Goal: Task Accomplishment & Management: Manage account settings

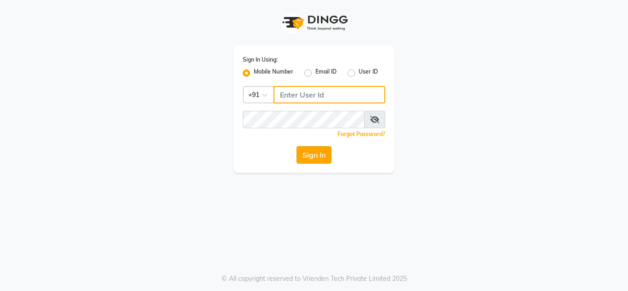
type input "7738947693"
click at [314, 155] on button "Sign In" at bounding box center [314, 154] width 35 height 17
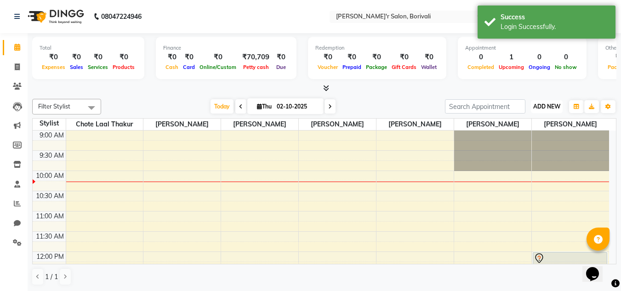
click at [541, 105] on span "ADD NEW" at bounding box center [546, 106] width 27 height 7
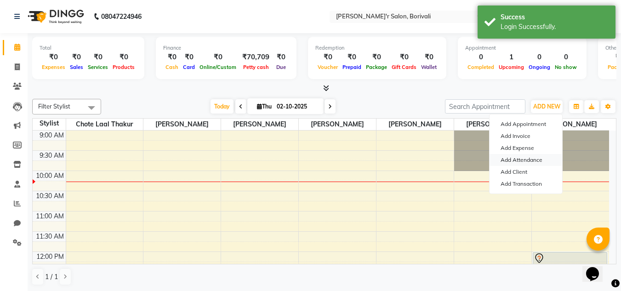
click at [535, 158] on link "Add Attendance" at bounding box center [526, 160] width 73 height 12
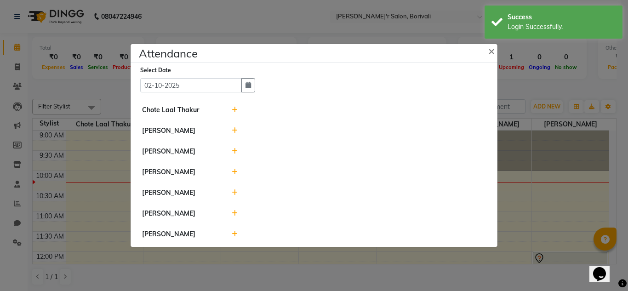
click at [234, 213] on icon at bounding box center [235, 213] width 6 height 6
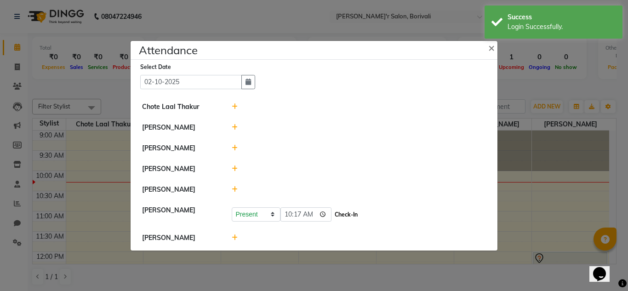
click at [332, 214] on button "Check-In" at bounding box center [346, 214] width 28 height 13
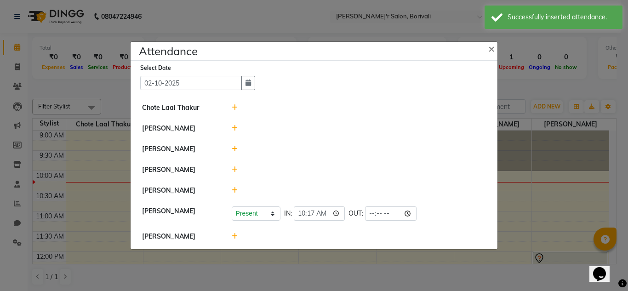
click at [232, 170] on icon at bounding box center [235, 169] width 6 height 6
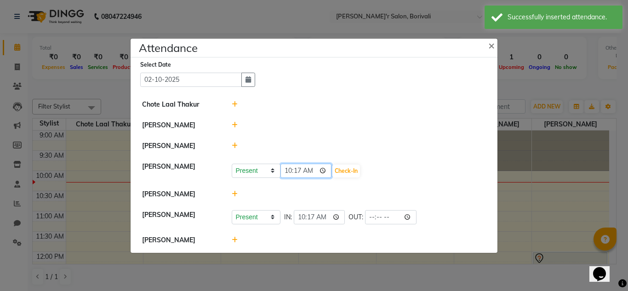
click at [301, 170] on input "10:17" at bounding box center [305, 171] width 51 height 14
type input "10:00"
click at [333, 169] on button "Check-In" at bounding box center [346, 171] width 28 height 13
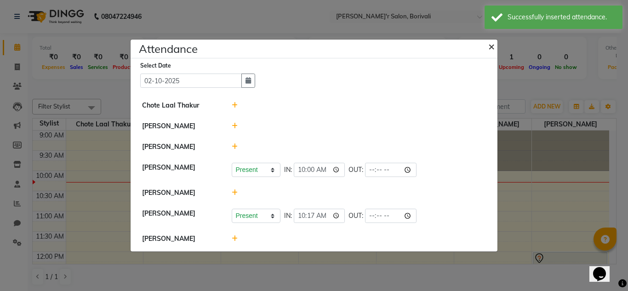
click at [491, 49] on span "×" at bounding box center [491, 46] width 6 height 14
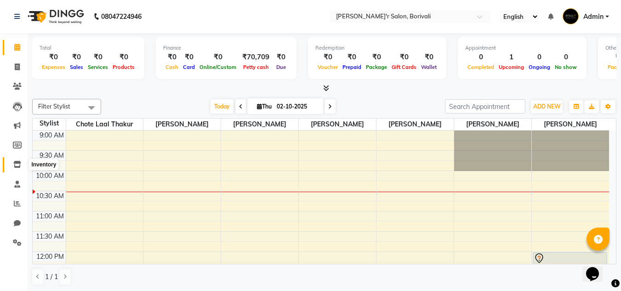
click at [17, 162] on icon at bounding box center [17, 164] width 8 height 7
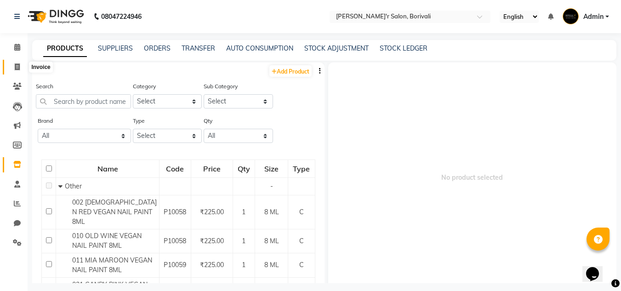
click at [15, 71] on span at bounding box center [17, 67] width 16 height 11
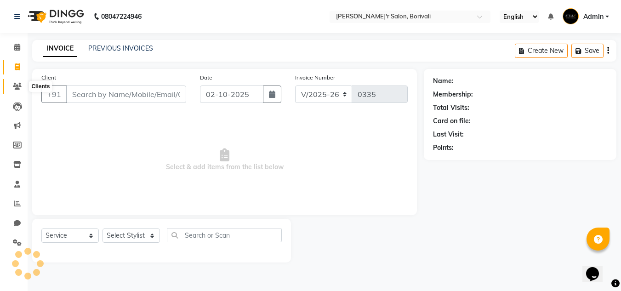
click at [14, 87] on icon at bounding box center [17, 86] width 9 height 7
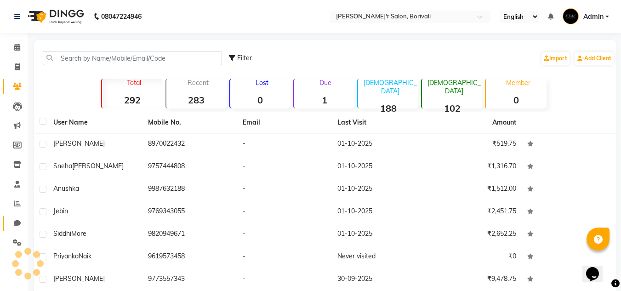
scroll to position [60, 0]
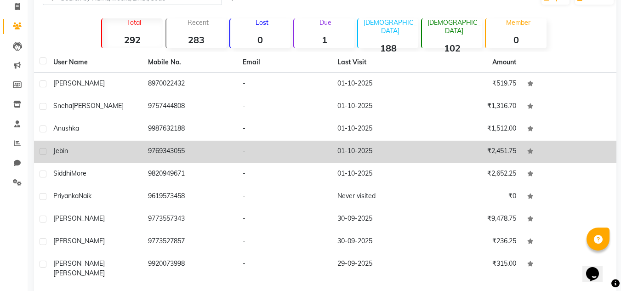
click at [56, 150] on span "Jebin" at bounding box center [60, 151] width 15 height 8
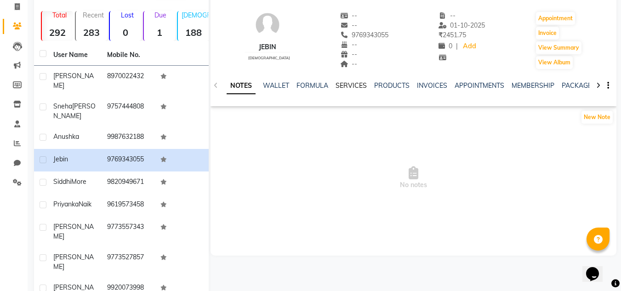
click at [355, 81] on link "SERVICES" at bounding box center [351, 85] width 31 height 8
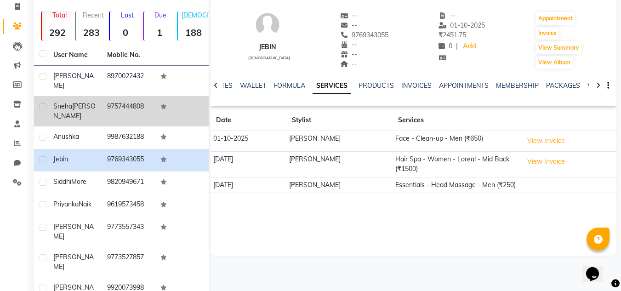
click at [57, 102] on span "Sneha" at bounding box center [62, 106] width 19 height 8
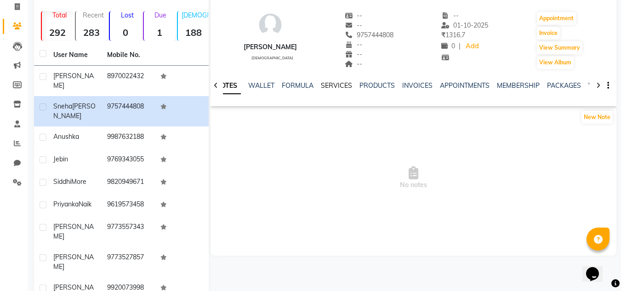
click at [338, 82] on link "SERVICES" at bounding box center [336, 85] width 31 height 8
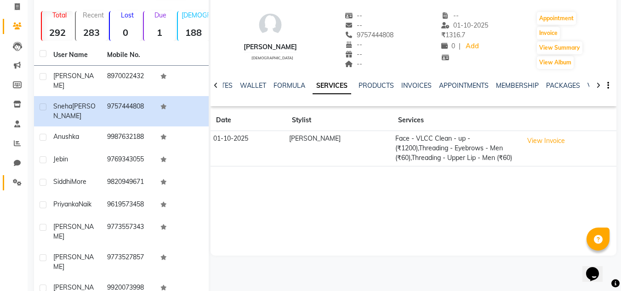
drag, startPoint x: 13, startPoint y: 178, endPoint x: 18, endPoint y: 176, distance: 5.4
click at [13, 178] on span at bounding box center [17, 182] width 16 height 11
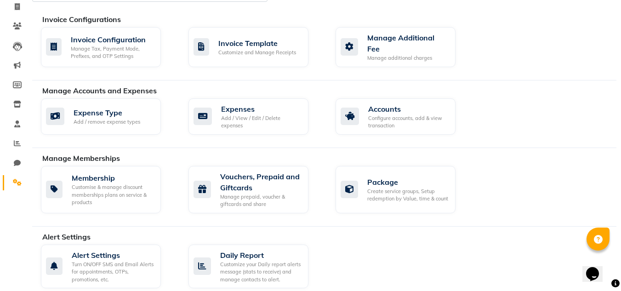
scroll to position [244, 0]
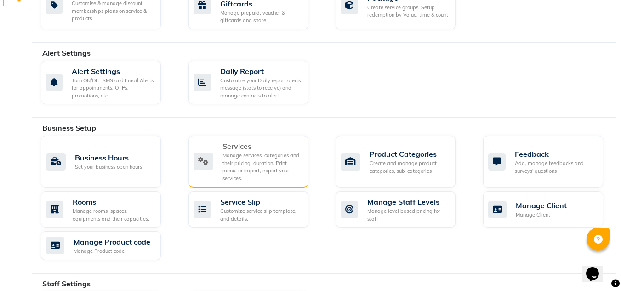
click at [233, 142] on div "Services" at bounding box center [262, 146] width 79 height 11
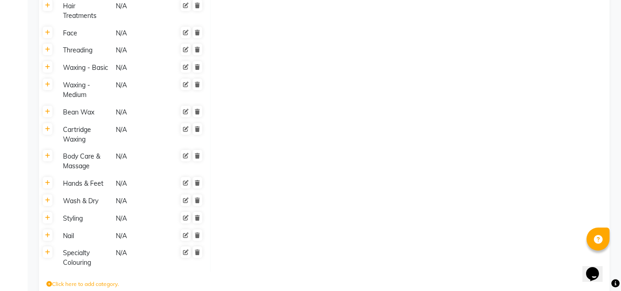
scroll to position [582, 0]
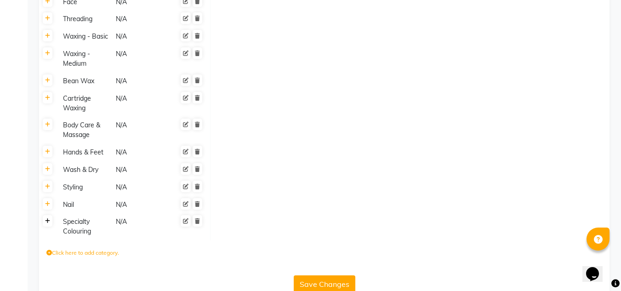
click at [48, 218] on icon at bounding box center [47, 221] width 5 height 6
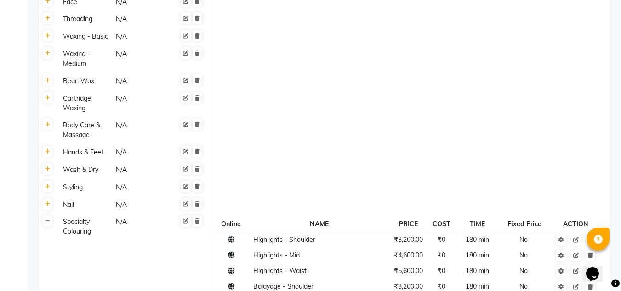
click at [48, 218] on icon at bounding box center [47, 221] width 5 height 6
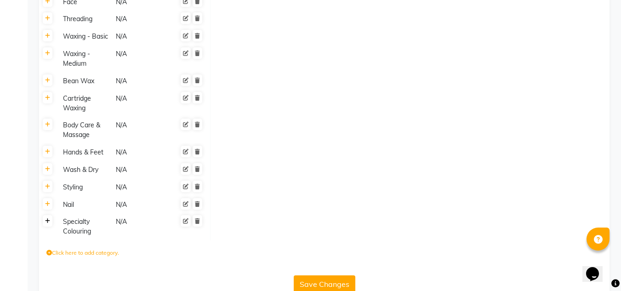
click at [48, 218] on icon at bounding box center [47, 221] width 5 height 6
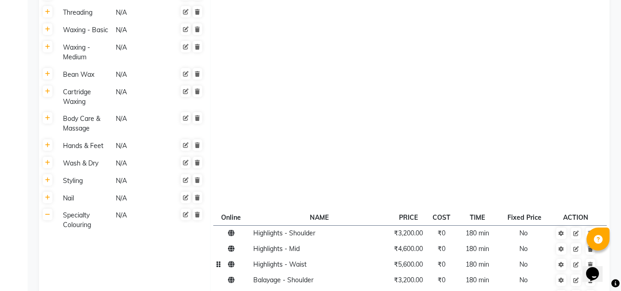
scroll to position [629, 0]
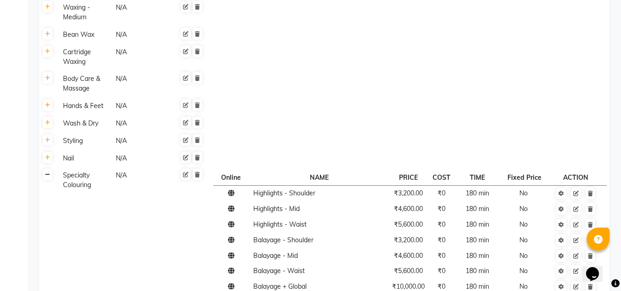
click at [50, 169] on link at bounding box center [48, 174] width 10 height 11
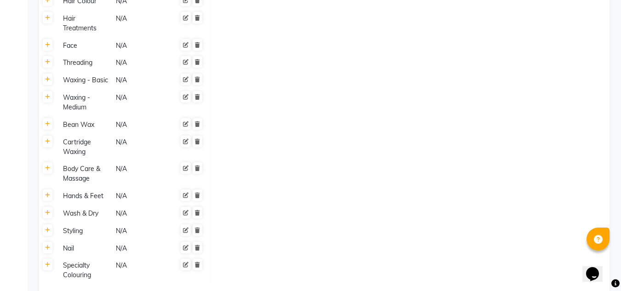
scroll to position [536, 0]
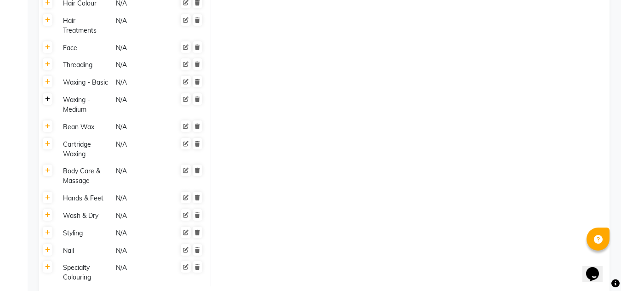
click at [49, 97] on icon at bounding box center [47, 100] width 5 height 6
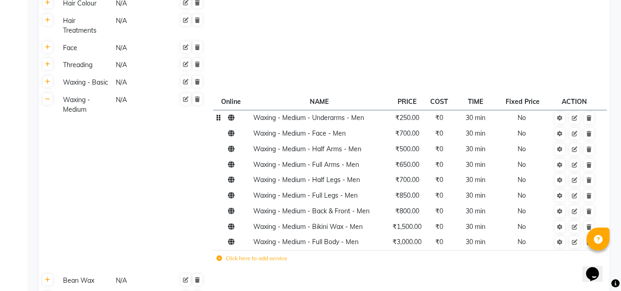
click at [356, 110] on td "Waxing - Medium - Underarms - Men" at bounding box center [319, 118] width 138 height 16
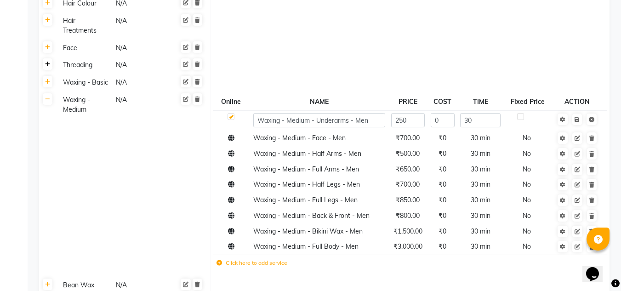
click at [48, 62] on icon at bounding box center [47, 65] width 5 height 6
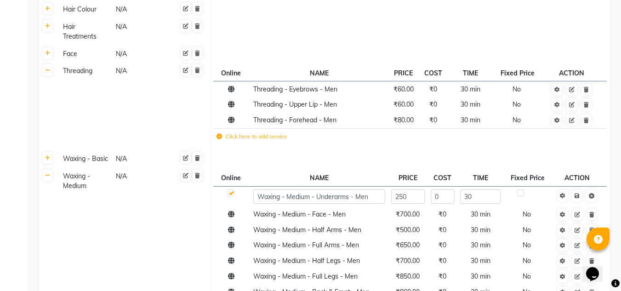
scroll to position [445, 0]
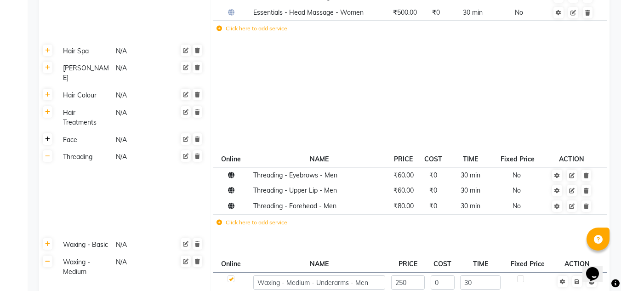
click at [48, 137] on icon at bounding box center [47, 140] width 5 height 6
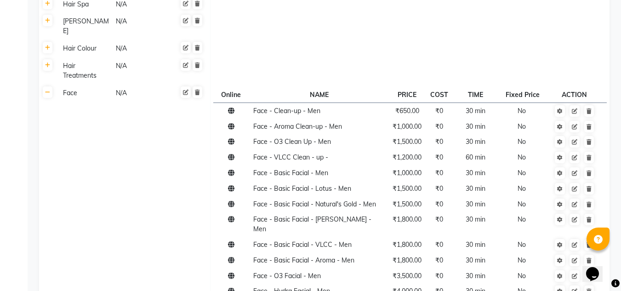
scroll to position [491, 0]
click at [329, 104] on td "Face - Clean-up - Men" at bounding box center [319, 112] width 138 height 16
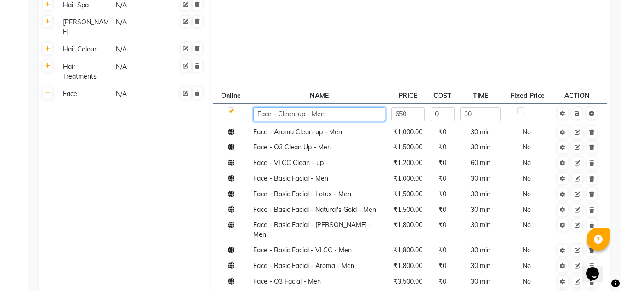
click at [331, 107] on input "Face - Clean-up - Men" at bounding box center [319, 114] width 132 height 14
type input "Face - Clean-up"
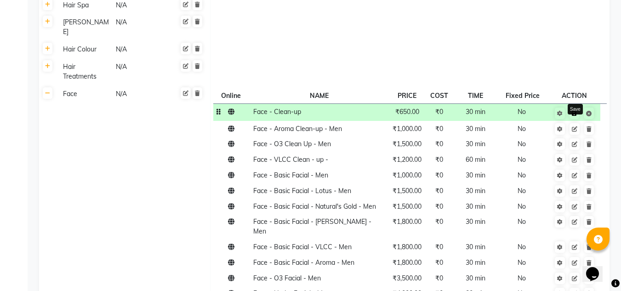
click at [577, 111] on icon at bounding box center [574, 114] width 5 height 6
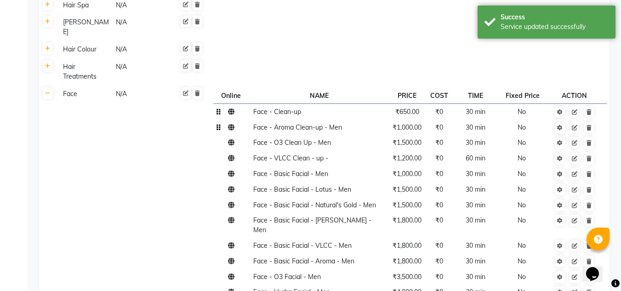
click at [330, 120] on td "Face - Aroma Clean-up - Men" at bounding box center [319, 128] width 138 height 16
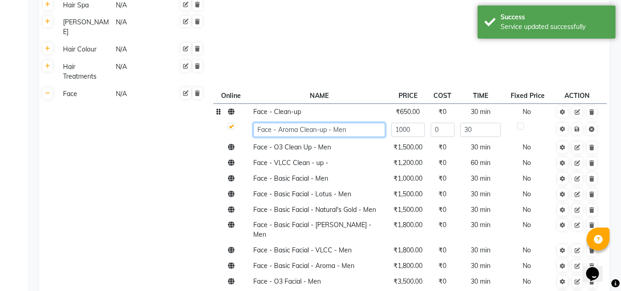
click at [354, 123] on input "Face - Aroma Clean-up - Men" at bounding box center [319, 130] width 132 height 14
type input "Face - Aroma Clean-up"
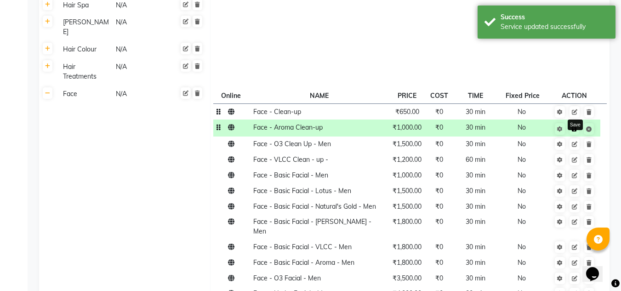
click at [579, 123] on link at bounding box center [575, 128] width 10 height 11
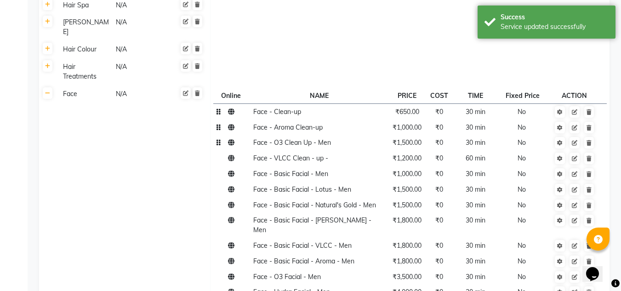
click at [350, 135] on td "Face - O3 Clean Up - Men" at bounding box center [319, 143] width 138 height 16
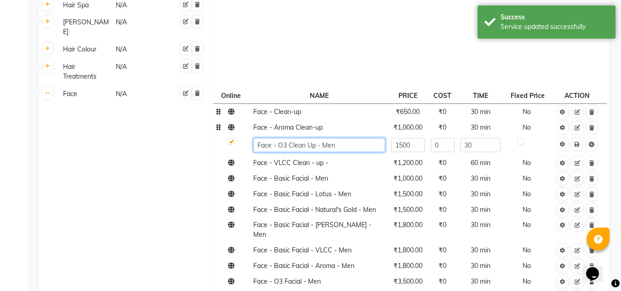
click at [348, 138] on input "Face - O3 Clean Up - Men" at bounding box center [319, 145] width 132 height 14
type input "Face - O3 Clean Up"
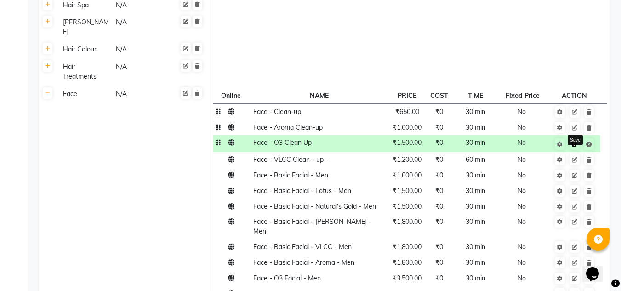
click at [579, 138] on link at bounding box center [575, 143] width 10 height 11
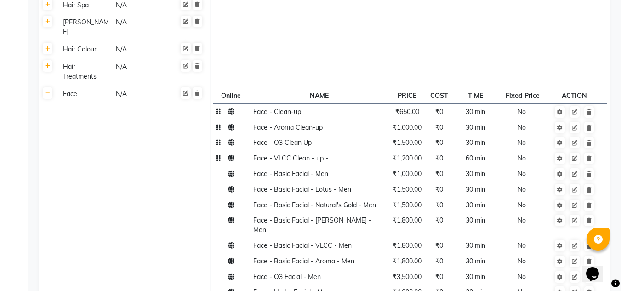
click at [330, 151] on td "Face - VLCC Clean - up -" at bounding box center [319, 159] width 138 height 16
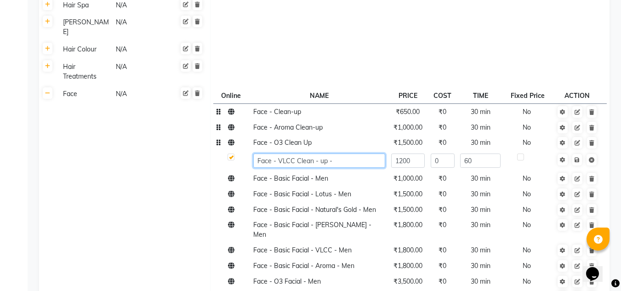
click at [359, 154] on input "Face - VLCC Clean - up -" at bounding box center [319, 161] width 132 height 14
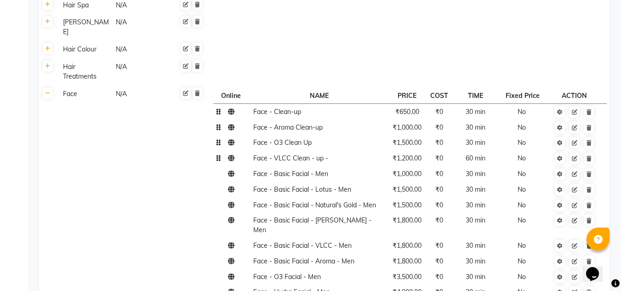
click at [78, 177] on td "Face N/A" at bounding box center [134, 234] width 154 height 299
click at [343, 151] on td "Face - VLCC Clean - up -" at bounding box center [319, 159] width 138 height 16
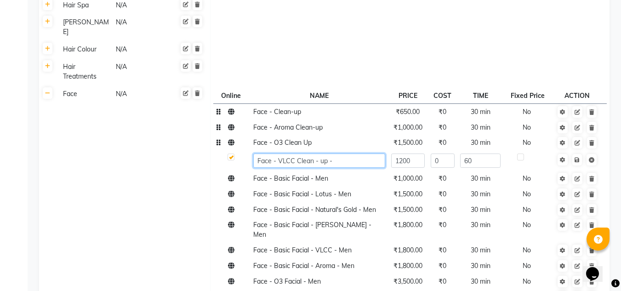
click at [345, 154] on input "Face - VLCC Clean - up -" at bounding box center [319, 161] width 132 height 14
type input "Face - VLCC Clean"
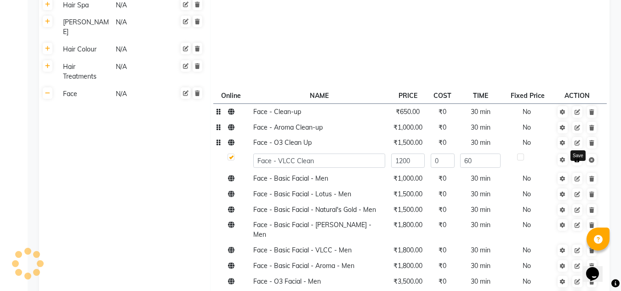
click at [576, 157] on icon at bounding box center [577, 160] width 5 height 6
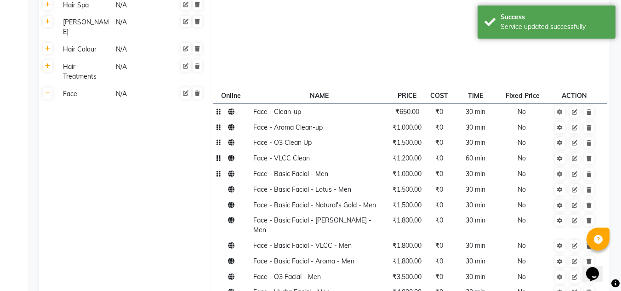
click at [356, 166] on td "Face - Basic Facial - Men" at bounding box center [319, 174] width 138 height 16
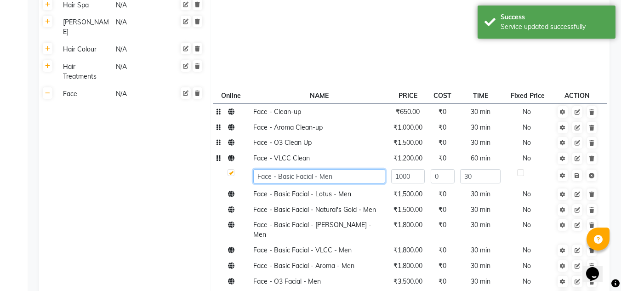
click at [356, 169] on input "Face - Basic Facial - Men" at bounding box center [319, 176] width 132 height 14
type input "Face - Basic Facial"
click at [576, 173] on icon at bounding box center [577, 176] width 5 height 6
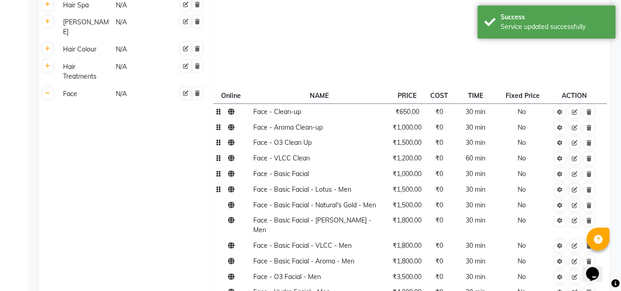
click at [375, 182] on td "Face - Basic Facial - Lotus - Men" at bounding box center [319, 190] width 138 height 16
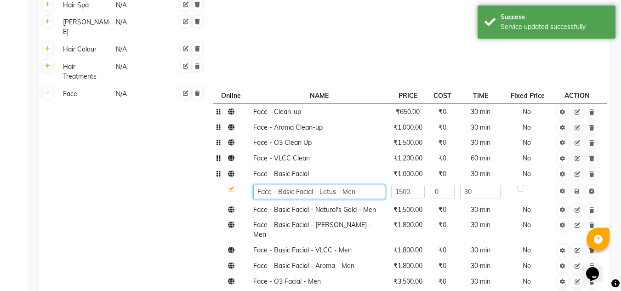
click at [367, 185] on input "Face - Basic Facial - Lotus - Men" at bounding box center [319, 192] width 132 height 14
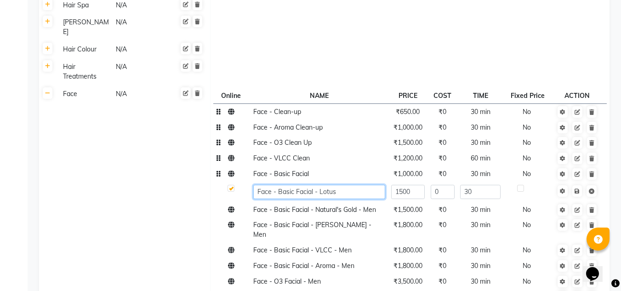
type input "Face - Basic Facial - Lotus"
click at [577, 185] on link at bounding box center [577, 190] width 10 height 11
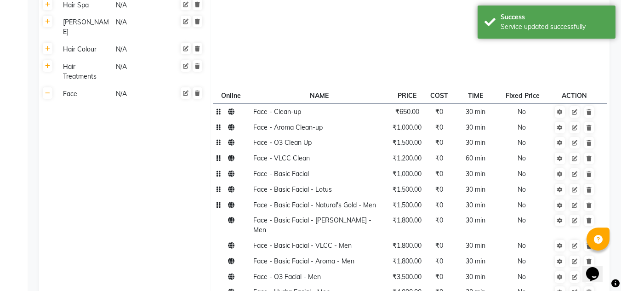
click at [377, 197] on td "Face - Basic Facial - Natural's Gold - Men" at bounding box center [319, 205] width 138 height 16
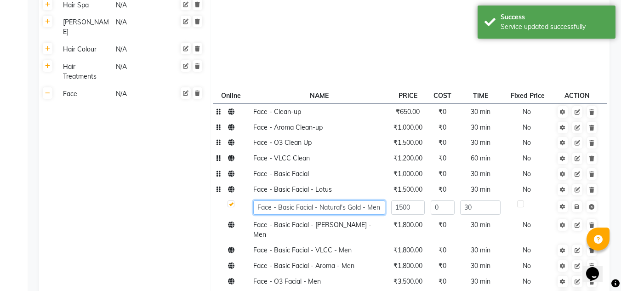
click at [382, 200] on input "Face - Basic Facial - Natural's Gold - Men" at bounding box center [319, 207] width 132 height 14
type input "Face - Basic Facial - Natural's Gold"
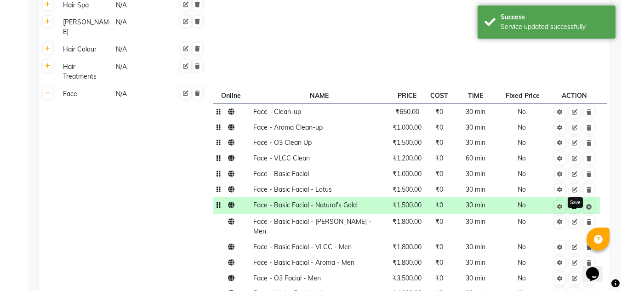
click at [579, 201] on link at bounding box center [575, 206] width 10 height 11
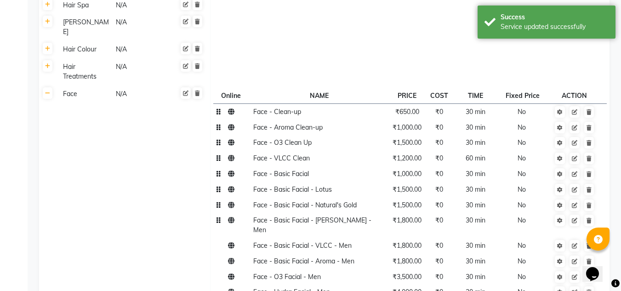
click at [372, 213] on td "Face - Basic Facial - [PERSON_NAME] - Men" at bounding box center [319, 225] width 138 height 25
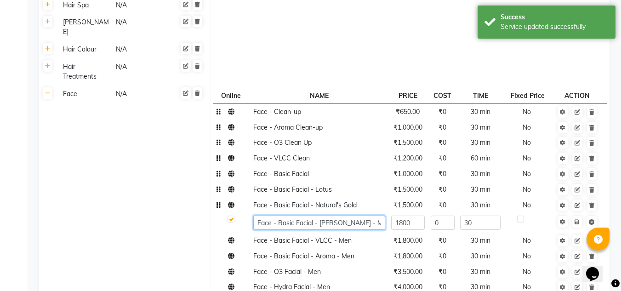
click at [378, 216] on input "Face - Basic Facial - [PERSON_NAME] - Men" at bounding box center [319, 223] width 132 height 14
type input "Face - Basic Facial - [PERSON_NAME]"
click at [578, 216] on link at bounding box center [577, 221] width 10 height 11
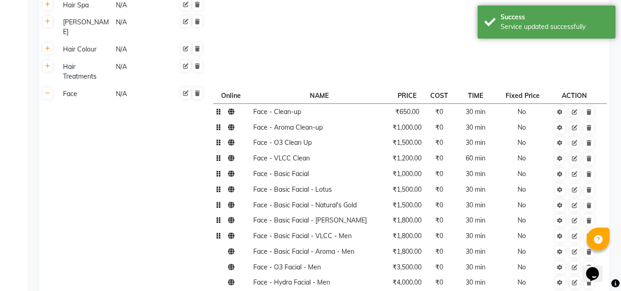
click at [371, 228] on td "Face - Basic Facial - VLCC - Men" at bounding box center [319, 236] width 138 height 16
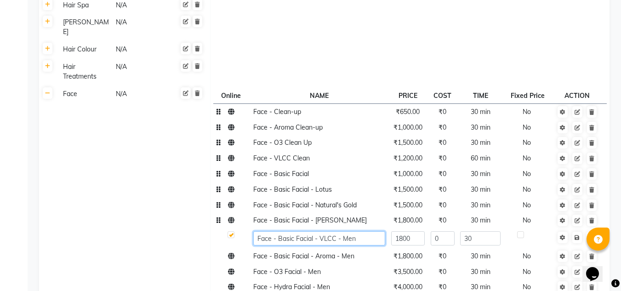
click at [370, 231] on input "Face - Basic Facial - VLCC - Men" at bounding box center [319, 238] width 132 height 14
type input "Face - Basic Facial - VLCC"
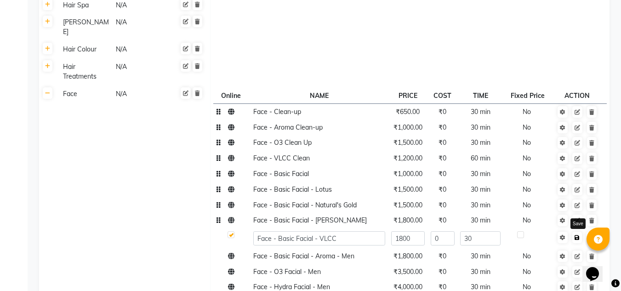
click at [577, 232] on link at bounding box center [577, 237] width 10 height 11
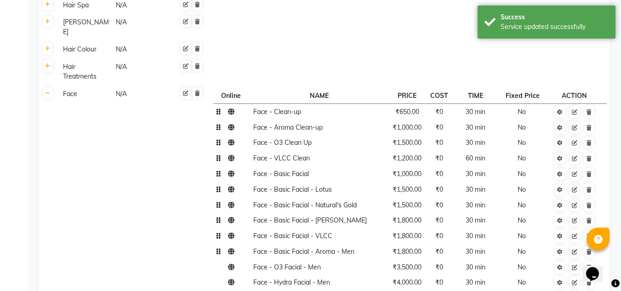
click at [378, 244] on td "Face - Basic Facial - Aroma - Men" at bounding box center [319, 252] width 138 height 16
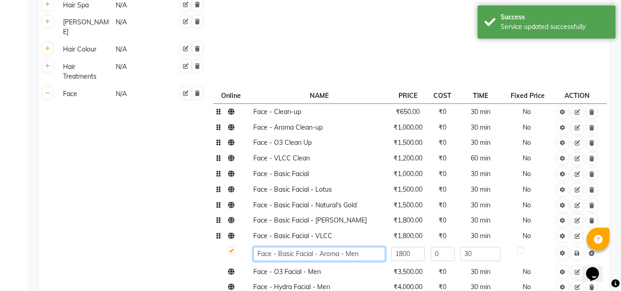
click at [378, 247] on input "Face - Basic Facial - Aroma - Men" at bounding box center [319, 254] width 132 height 14
type input "Face - Basic Facial - Aroma"
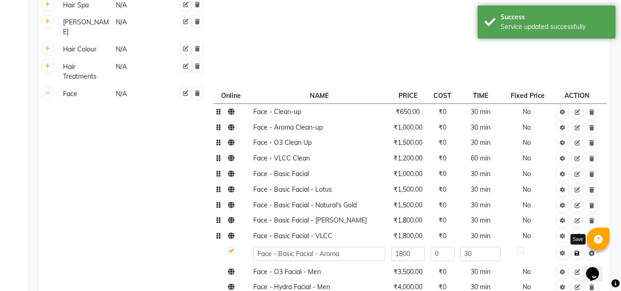
click at [578, 247] on link at bounding box center [577, 252] width 10 height 11
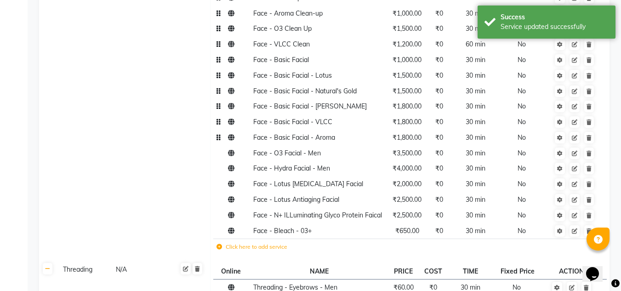
scroll to position [628, 0]
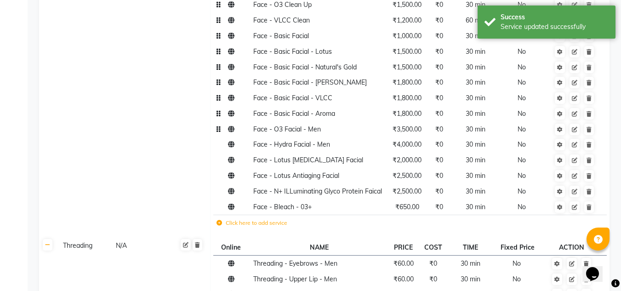
click at [352, 121] on td "Face - O3 Facial - Men" at bounding box center [319, 129] width 138 height 16
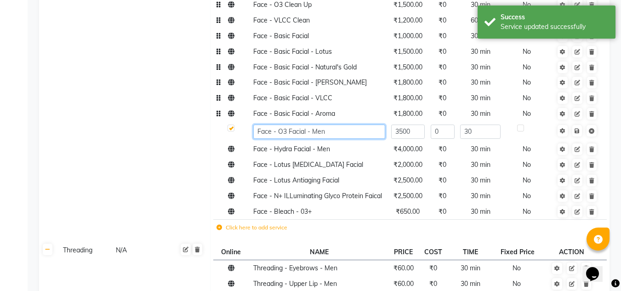
click at [352, 125] on input "Face - O3 Facial - Men" at bounding box center [319, 132] width 132 height 14
type input "Face - O3 Facial"
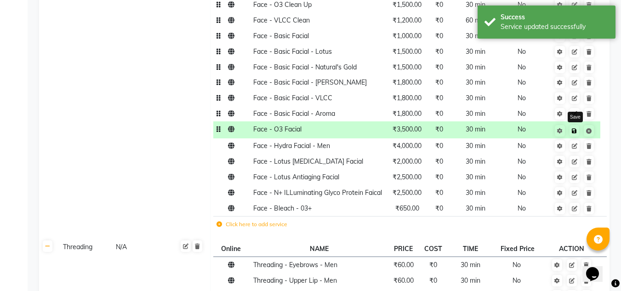
click at [578, 125] on link at bounding box center [575, 130] width 10 height 11
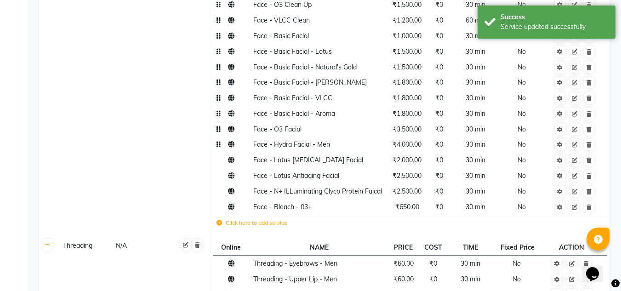
click at [341, 137] on td "Face - Hydra Facial - Men" at bounding box center [319, 145] width 138 height 16
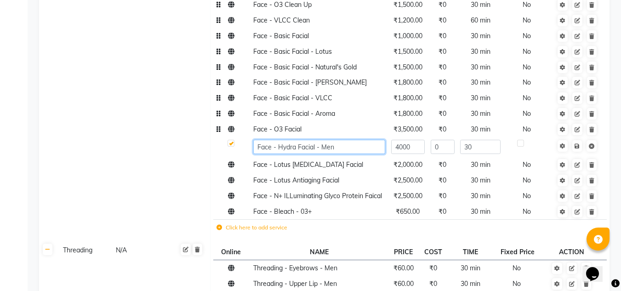
click at [339, 140] on input "Face - Hydra Facial - Men" at bounding box center [319, 147] width 132 height 14
type input "Face - Hydra Facial"
click at [578, 140] on link at bounding box center [577, 145] width 10 height 11
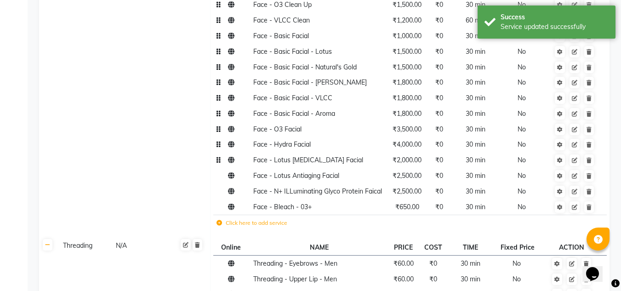
click at [349, 153] on td "Face - Lotus [MEDICAL_DATA] Facial" at bounding box center [319, 161] width 138 height 16
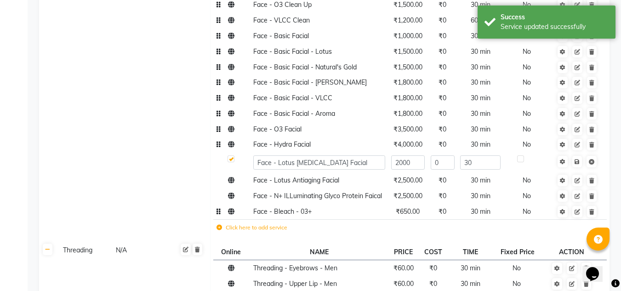
click at [350, 204] on td "Face - Bleach - 03+" at bounding box center [319, 212] width 138 height 16
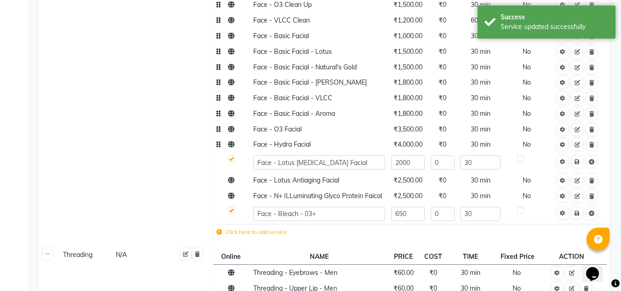
click at [343, 224] on td "Click here to add service" at bounding box center [335, 233] width 244 height 19
click at [125, 159] on td "Face N/A" at bounding box center [134, 96] width 154 height 299
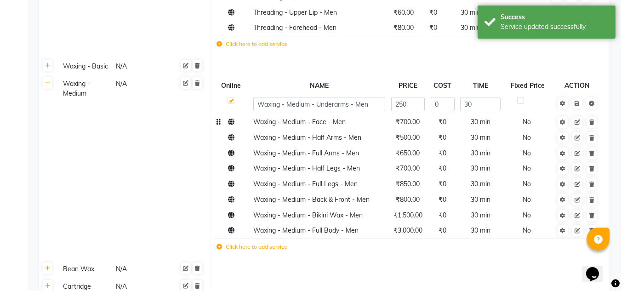
click at [350, 114] on td "Waxing - Medium - Face - Men" at bounding box center [319, 122] width 138 height 16
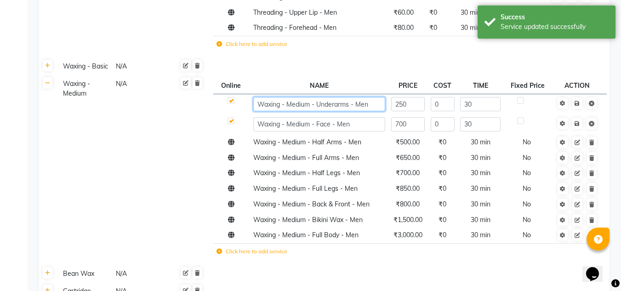
click at [376, 97] on input "Waxing - Medium - Underarms - Men" at bounding box center [319, 104] width 132 height 14
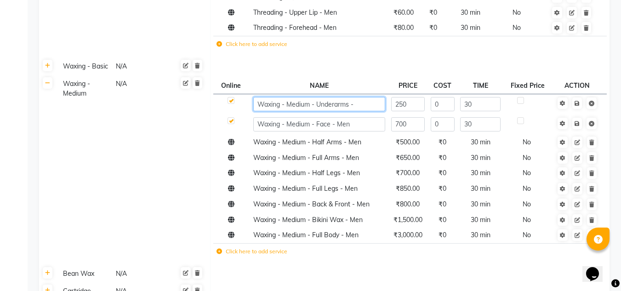
type input "Waxing - Medium - Underarms"
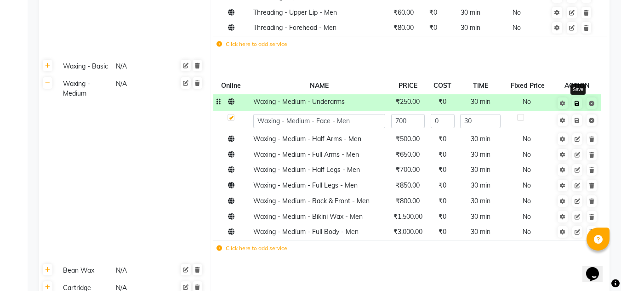
click at [578, 101] on icon at bounding box center [577, 104] width 5 height 6
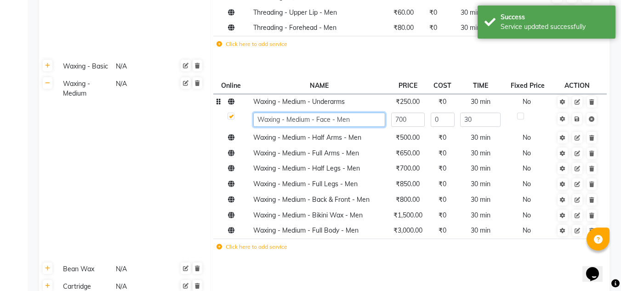
click at [365, 113] on input "Waxing - Medium - Face - Men" at bounding box center [319, 120] width 132 height 14
type input "Waxing - Medium - Face"
click at [577, 113] on link at bounding box center [577, 118] width 10 height 11
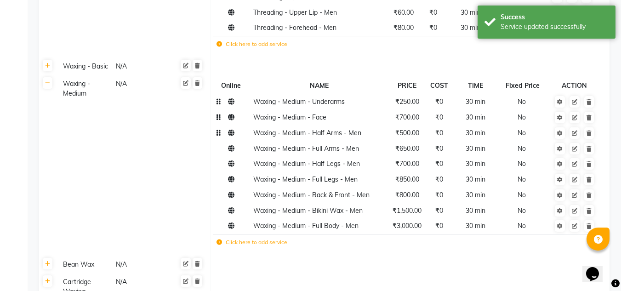
click at [369, 125] on td "Waxing - Medium - Half Arms - Men" at bounding box center [319, 133] width 138 height 16
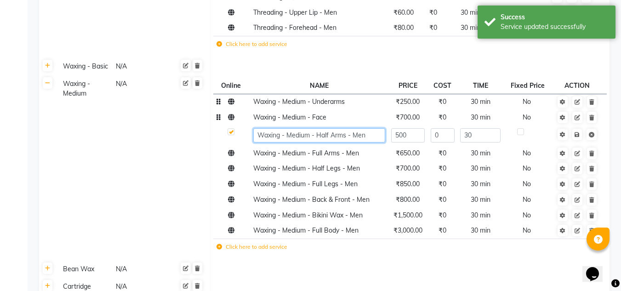
click at [368, 128] on input "Waxing - Medium - Half Arms - Men" at bounding box center [319, 135] width 132 height 14
type input "Waxing - Medium - Half Arms"
click at [577, 132] on icon at bounding box center [577, 135] width 5 height 6
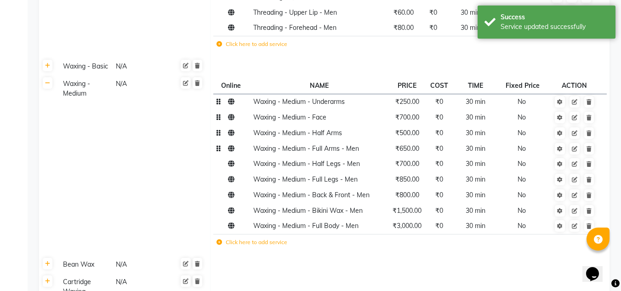
click at [379, 141] on td "Waxing - Medium - Full Arms - Men" at bounding box center [319, 149] width 138 height 16
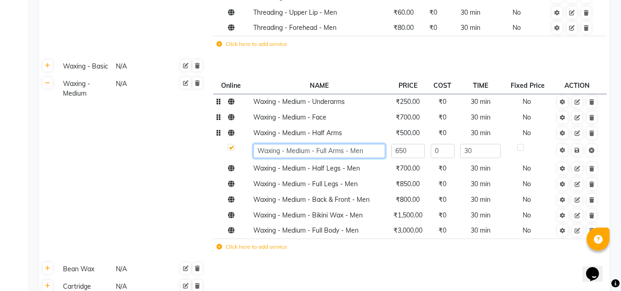
click at [373, 144] on input "Waxing - Medium - Full Arms - Men" at bounding box center [319, 151] width 132 height 14
type input "Waxing - Medium - Full Arms"
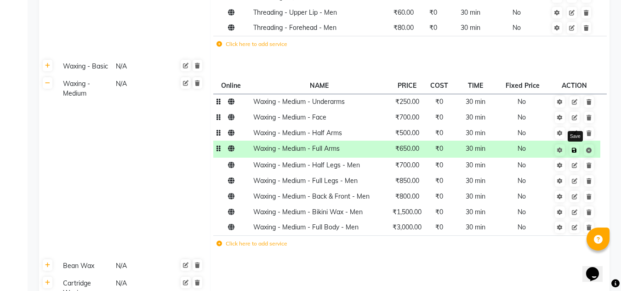
click at [577, 144] on link at bounding box center [575, 149] width 10 height 11
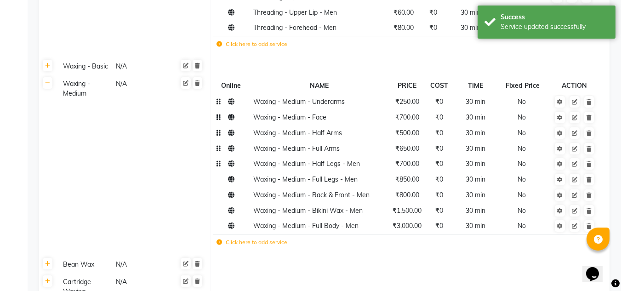
click at [367, 156] on td "Waxing - Medium - Half Legs - Men" at bounding box center [319, 164] width 138 height 16
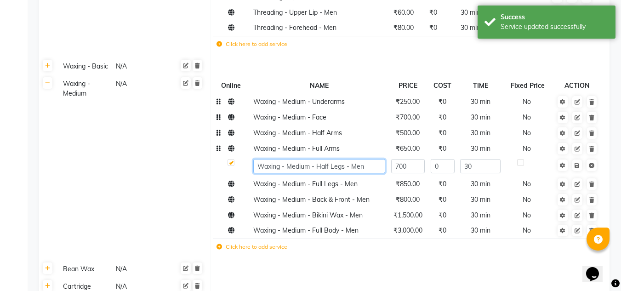
click at [377, 159] on input "Waxing - Medium - Half Legs - Men" at bounding box center [319, 166] width 132 height 14
type input "Waxing - Medium - Half Legs"
click at [576, 163] on icon at bounding box center [577, 166] width 5 height 6
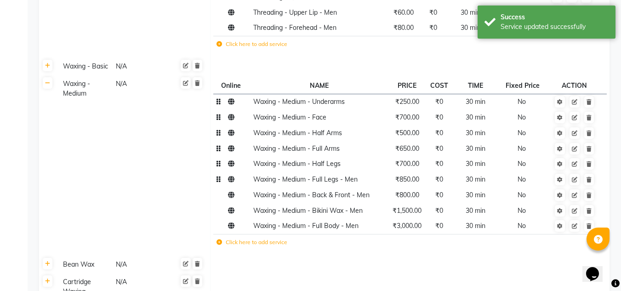
click at [372, 172] on td "Waxing - Medium - Full Legs - Men" at bounding box center [319, 180] width 138 height 16
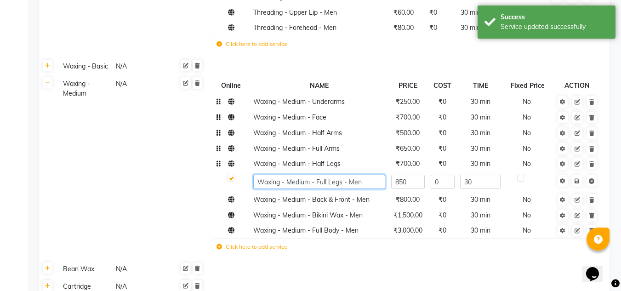
click at [373, 175] on input "Waxing - Medium - Full Legs - Men" at bounding box center [319, 182] width 132 height 14
type input "Waxing - Medium - Full Legs"
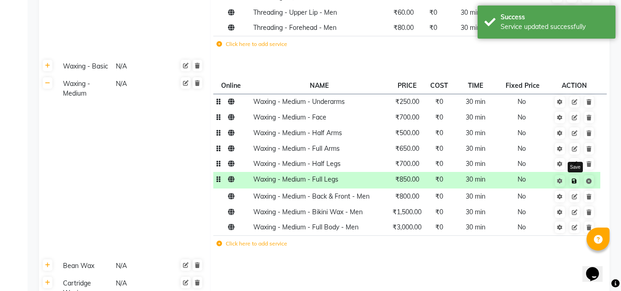
click at [577, 178] on icon at bounding box center [574, 181] width 5 height 6
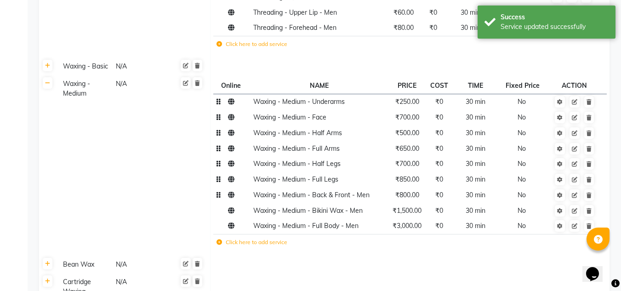
click at [311, 191] on span "Waxing - Medium - Back & Front - Men" at bounding box center [311, 195] width 116 height 8
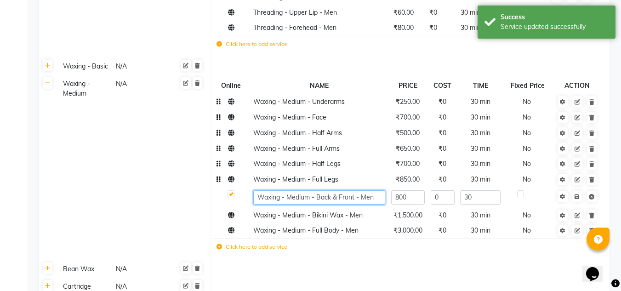
click at [380, 190] on input "Waxing - Medium - Back & Front - Men" at bounding box center [319, 197] width 132 height 14
type input "Waxing - Medium - Back & Front"
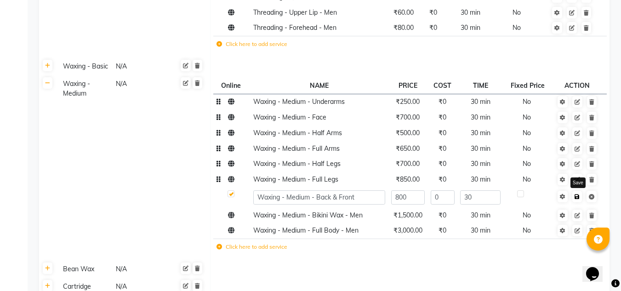
click at [577, 194] on icon at bounding box center [577, 197] width 5 height 6
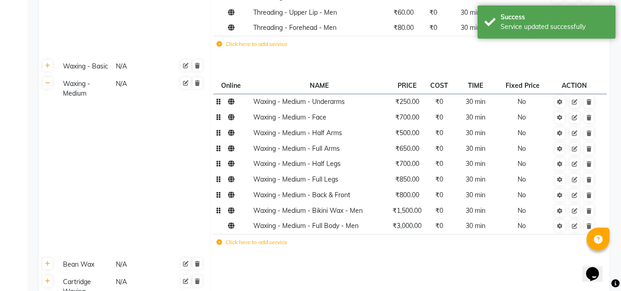
click at [371, 203] on td "Waxing - Medium - Bikini Wax - Men" at bounding box center [319, 211] width 138 height 16
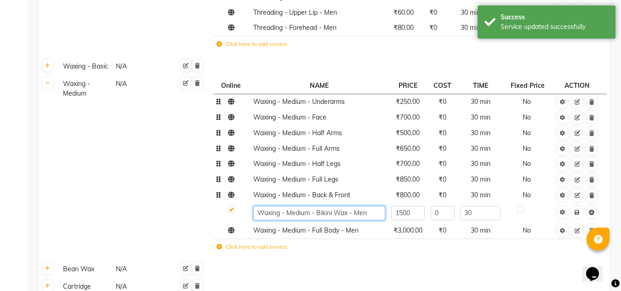
click at [377, 206] on input "Waxing - Medium - Bikini Wax - Men" at bounding box center [319, 213] width 132 height 14
type input "Waxing - Medium - Bikini Wax"
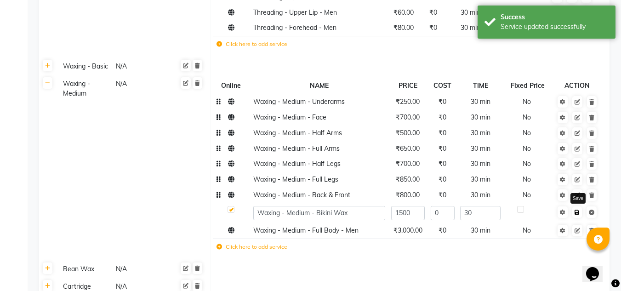
click at [578, 206] on link at bounding box center [577, 211] width 10 height 11
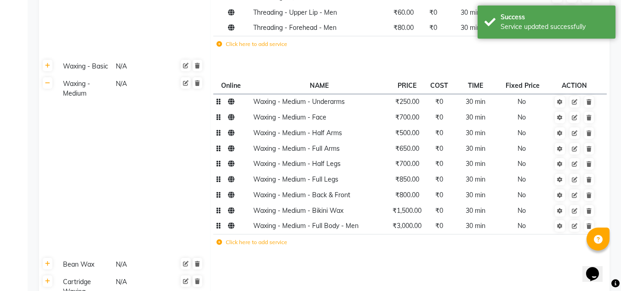
click at [372, 218] on td "Waxing - Medium - Full Body - Men" at bounding box center [319, 226] width 138 height 16
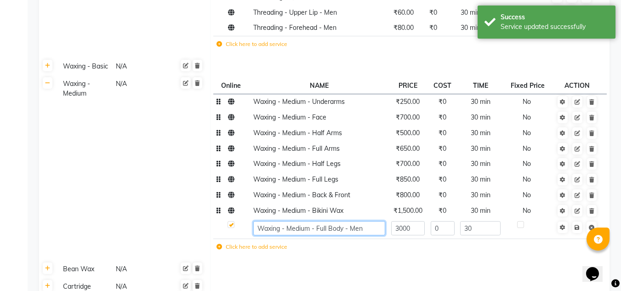
click at [379, 221] on input "Waxing - Medium - Full Body - Men" at bounding box center [319, 228] width 132 height 14
type input "Waxing - Medium - Full Body"
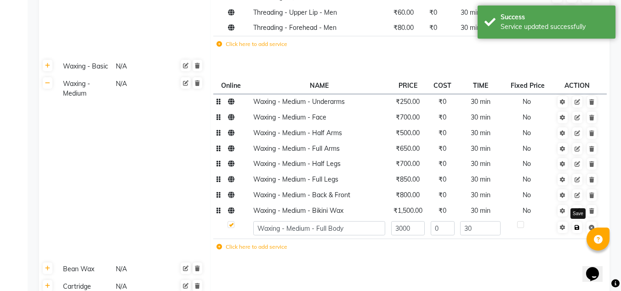
click at [576, 222] on link at bounding box center [577, 227] width 10 height 11
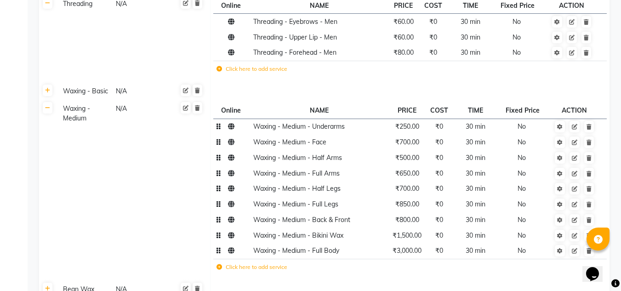
scroll to position [812, 0]
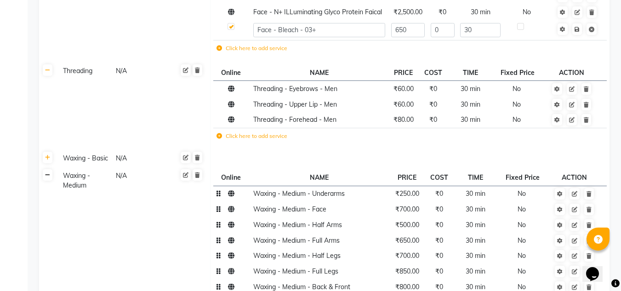
click at [50, 169] on link at bounding box center [48, 174] width 10 height 11
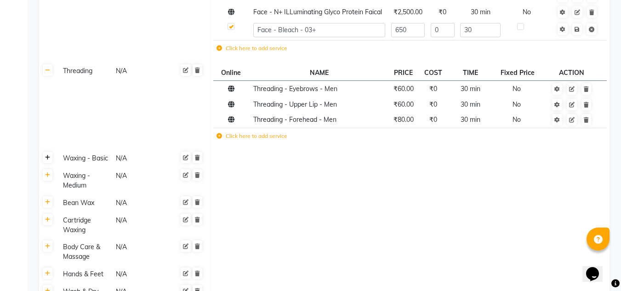
click at [49, 155] on icon at bounding box center [47, 158] width 5 height 6
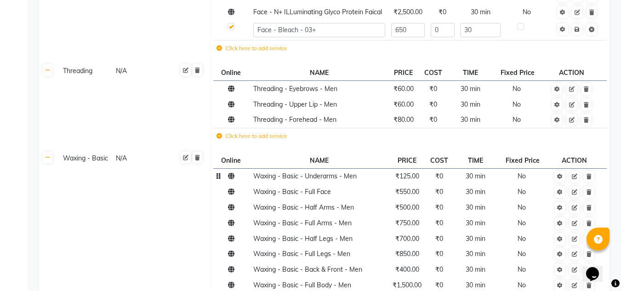
click at [315, 172] on span "Waxing - Basic - Underarms - Men" at bounding box center [304, 176] width 103 height 8
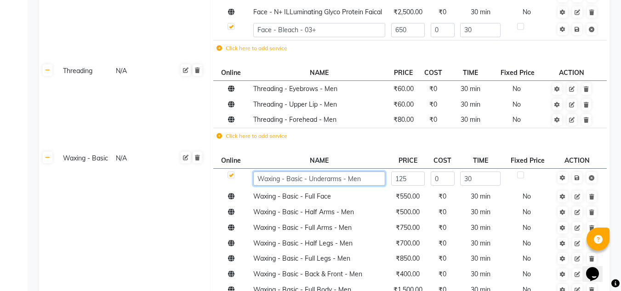
click at [374, 171] on input "Waxing - Basic - Underarms - Men" at bounding box center [319, 178] width 132 height 14
type input "Waxing - Basic - Underarms"
click at [577, 172] on link at bounding box center [577, 177] width 10 height 11
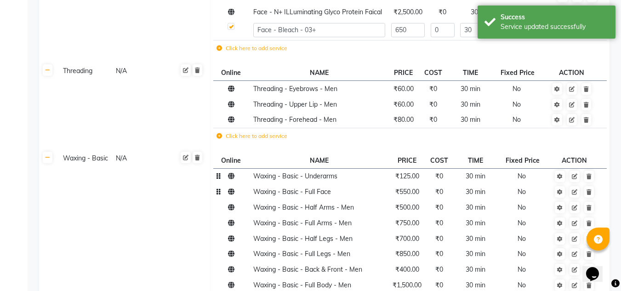
click at [330, 188] on span "Waxing - Basic - Full Face" at bounding box center [292, 192] width 78 height 8
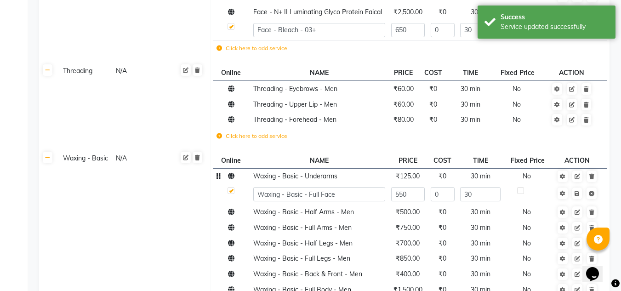
click at [125, 186] on td "Waxing - Basic N/A" at bounding box center [134, 235] width 154 height 170
click at [320, 208] on span "Waxing - Basic - Half Arms - Men" at bounding box center [303, 212] width 101 height 8
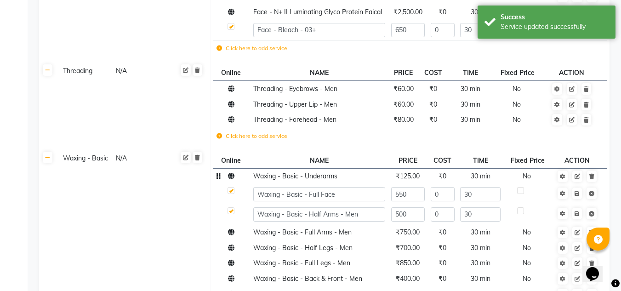
click at [228, 187] on label at bounding box center [231, 190] width 7 height 7
click at [230, 187] on label at bounding box center [231, 190] width 7 height 7
checkbox input "true"
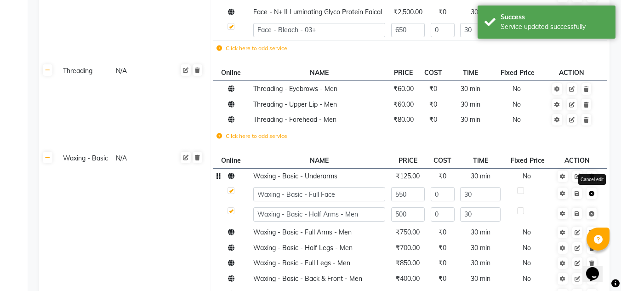
click at [591, 191] on icon at bounding box center [592, 194] width 6 height 6
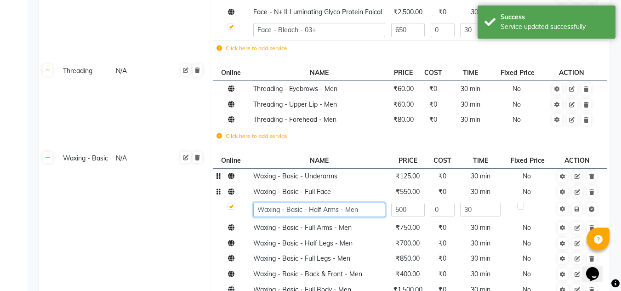
click at [368, 203] on input "Waxing - Basic - Half Arms - Men" at bounding box center [319, 210] width 132 height 14
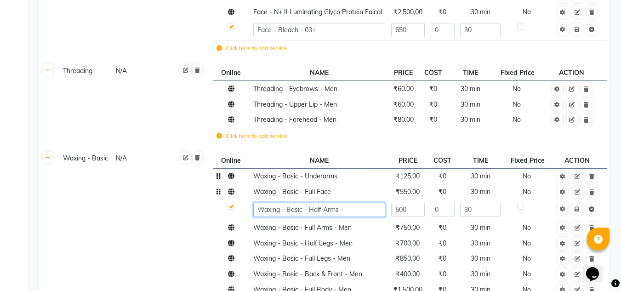
type input "Waxing - Basic - Half Arms"
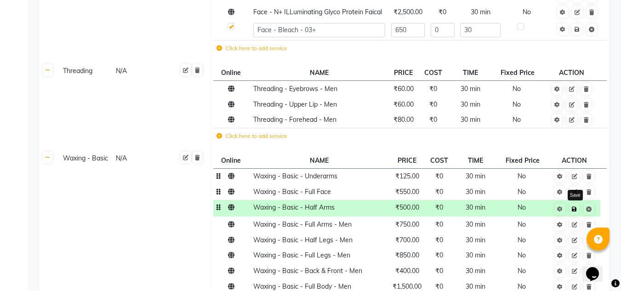
click at [576, 206] on icon at bounding box center [574, 209] width 5 height 6
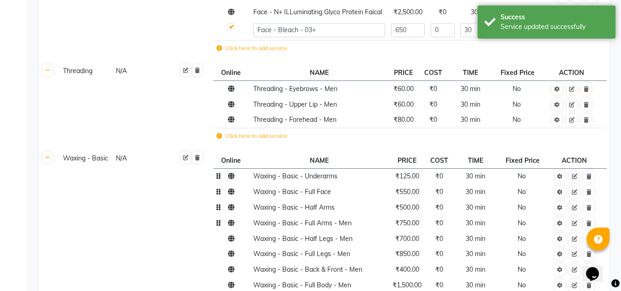
click at [364, 215] on td "Waxing - Basic - Full Arms - Men" at bounding box center [319, 223] width 138 height 16
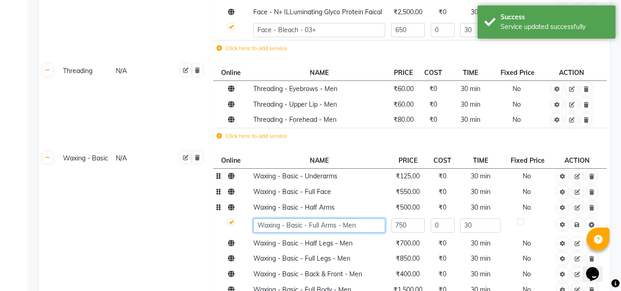
click at [366, 218] on input "Waxing - Basic - Full Arms - Men" at bounding box center [319, 225] width 132 height 14
type input "Waxing - Basic - Full Arms"
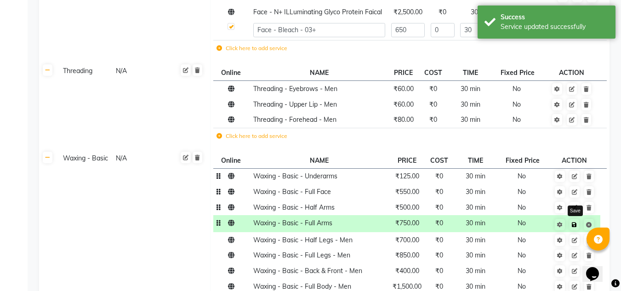
click at [578, 219] on link at bounding box center [575, 224] width 10 height 11
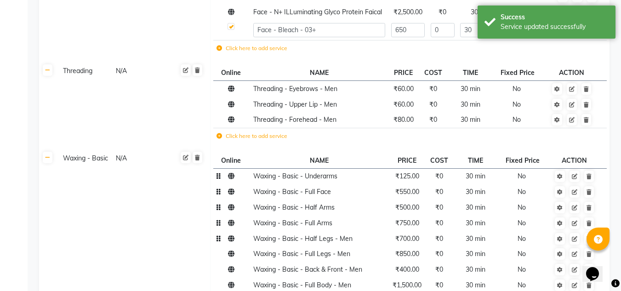
click at [354, 231] on td "Waxing - Basic - Half Legs - Men" at bounding box center [319, 239] width 138 height 16
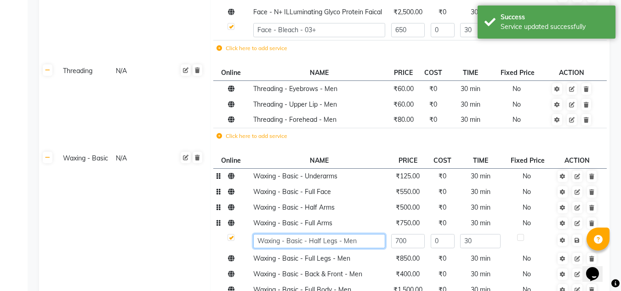
click at [363, 234] on input "Waxing - Basic - Half Legs - Men" at bounding box center [319, 241] width 132 height 14
type input "Waxing - Basic - Half Legs"
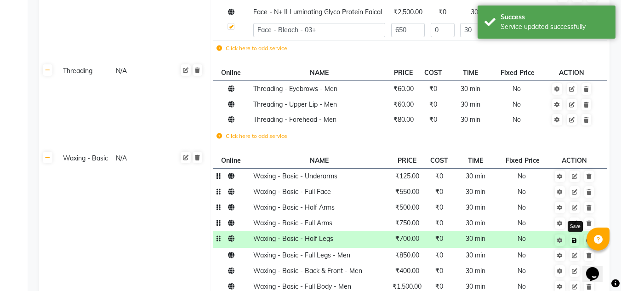
click at [578, 234] on link at bounding box center [575, 239] width 10 height 11
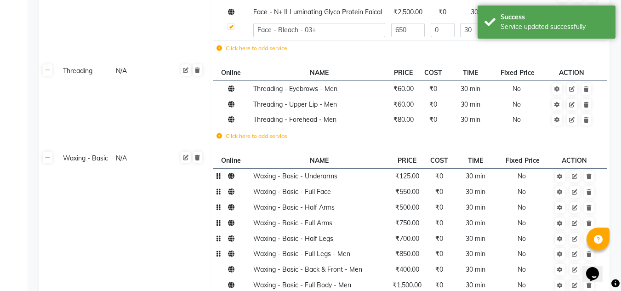
click at [369, 246] on td "Waxing - Basic - Full Legs - Men" at bounding box center [319, 254] width 138 height 16
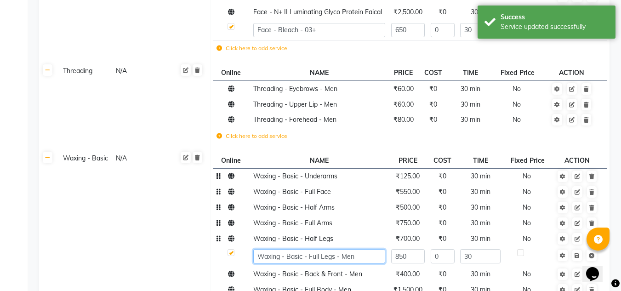
click at [367, 249] on input "Waxing - Basic - Full Legs - Men" at bounding box center [319, 256] width 132 height 14
type input "Waxing - Basic - Full Legs"
click at [577, 250] on link at bounding box center [577, 255] width 10 height 11
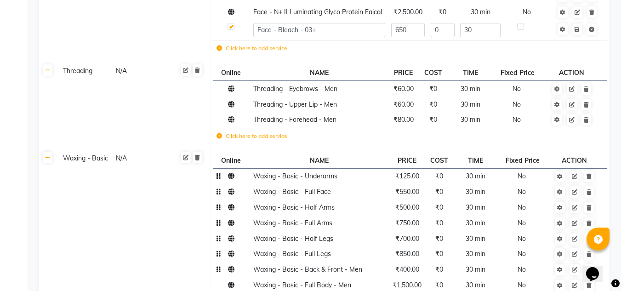
scroll to position [950, 0]
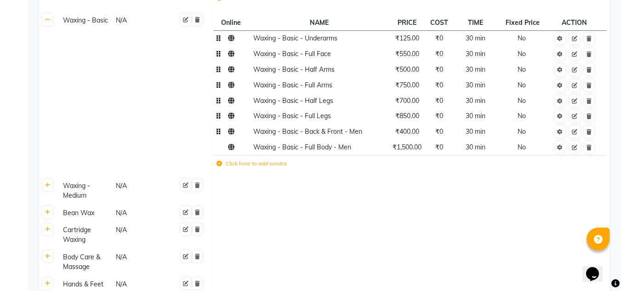
click at [349, 127] on span "Waxing - Basic - Back & Front - Men" at bounding box center [307, 131] width 109 height 8
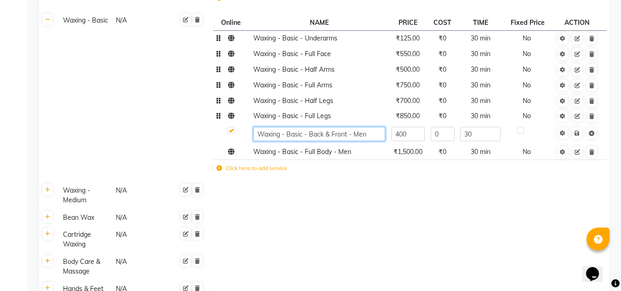
click at [363, 127] on input "Waxing - Basic - Back & Front - Men" at bounding box center [319, 134] width 132 height 14
click at [374, 127] on input "Waxing - Basic - Back & Front - Men" at bounding box center [319, 134] width 132 height 14
type input "Waxing - Basic - Back & Front"
click at [578, 127] on link at bounding box center [577, 132] width 10 height 11
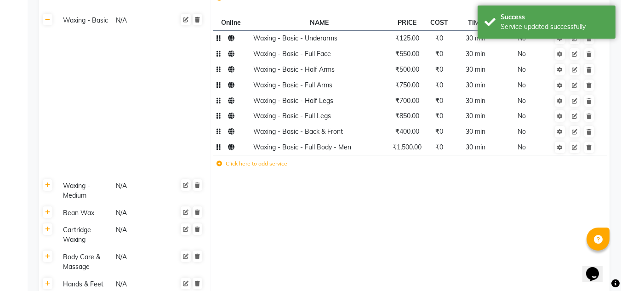
click at [346, 143] on span "Waxing - Basic - Full Body - Men" at bounding box center [302, 147] width 98 height 8
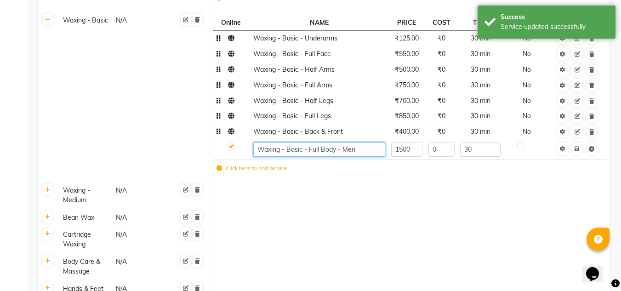
click at [359, 143] on input "Waxing - Basic - Full Body - Men" at bounding box center [319, 150] width 132 height 14
type input "Waxing - Basic - Full Body"
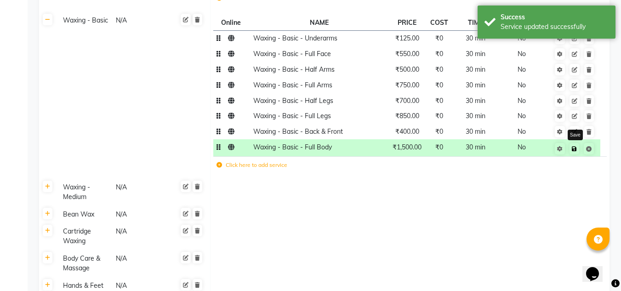
click at [579, 143] on link at bounding box center [575, 148] width 10 height 11
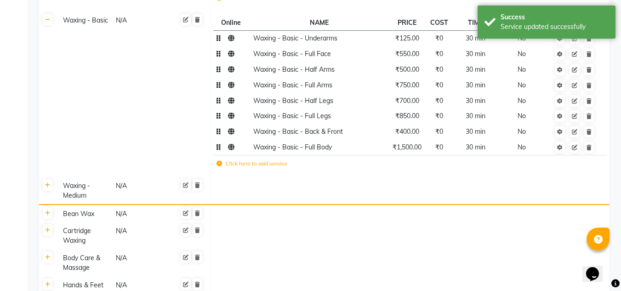
scroll to position [812, 0]
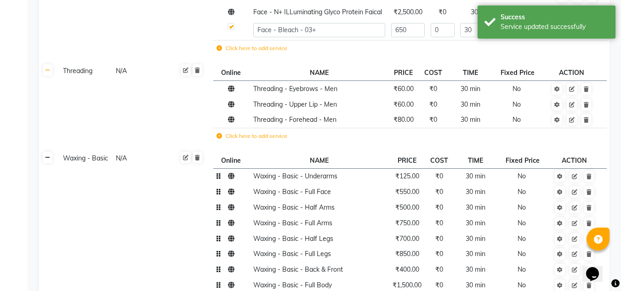
click at [51, 152] on link at bounding box center [48, 157] width 10 height 11
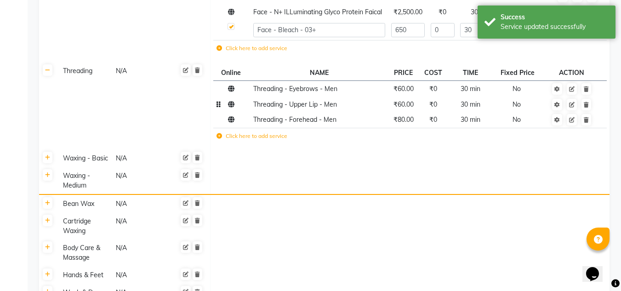
click at [344, 97] on td "Threading - Upper Lip - Men" at bounding box center [319, 105] width 138 height 16
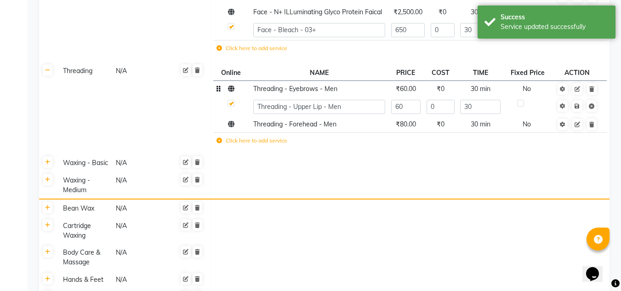
click at [352, 81] on td "Threading - Eyebrows - Men" at bounding box center [319, 89] width 138 height 16
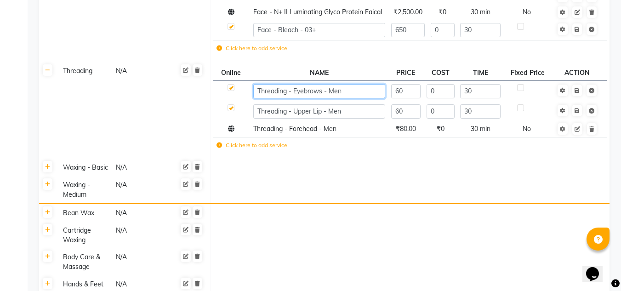
click at [350, 84] on input "Threading - Eyebrows - Men" at bounding box center [319, 91] width 132 height 14
type input "Threading - Eyebrows"
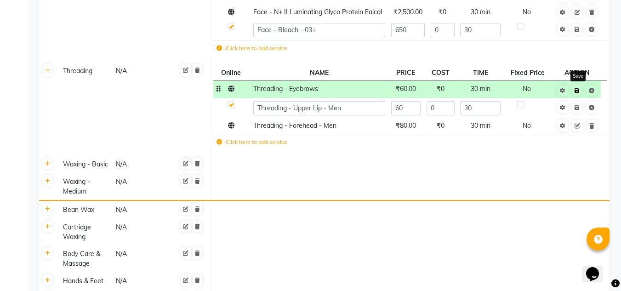
click at [579, 88] on icon at bounding box center [577, 91] width 5 height 6
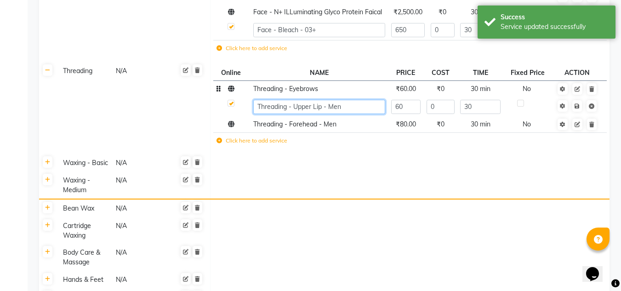
click at [352, 100] on input "Threading - Upper Lip - Men" at bounding box center [319, 107] width 132 height 14
type input "Threading - Upper Lip"
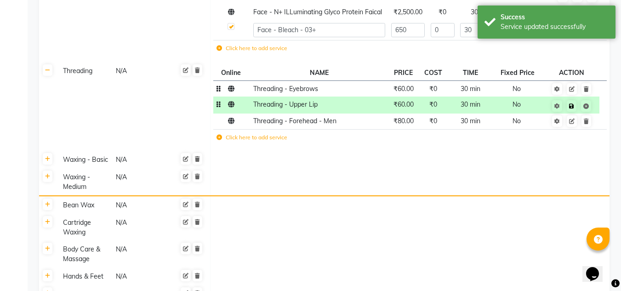
click at [578, 101] on span "Save" at bounding box center [577, 105] width 29 height 9
click at [325, 114] on td "Threading - Forehead - Men" at bounding box center [319, 122] width 138 height 16
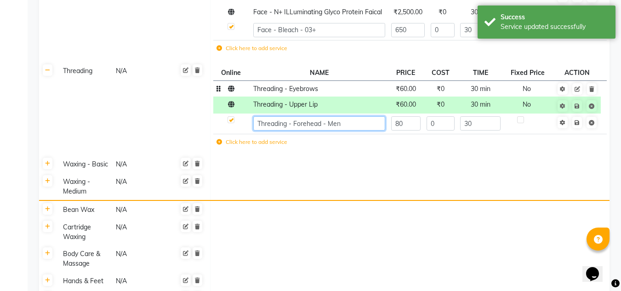
click at [358, 116] on input "Threading - Forehead - Men" at bounding box center [319, 123] width 132 height 14
type input "Threading - Forehead"
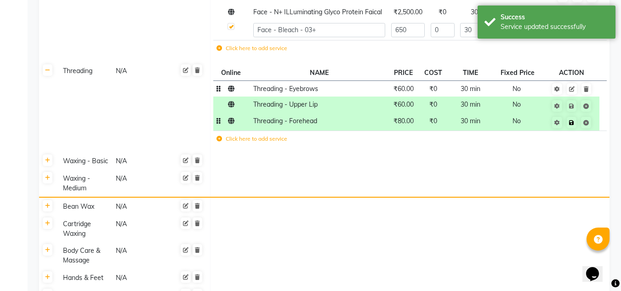
click at [576, 117] on span "Save" at bounding box center [577, 121] width 29 height 9
click at [350, 170] on td at bounding box center [409, 184] width 399 height 28
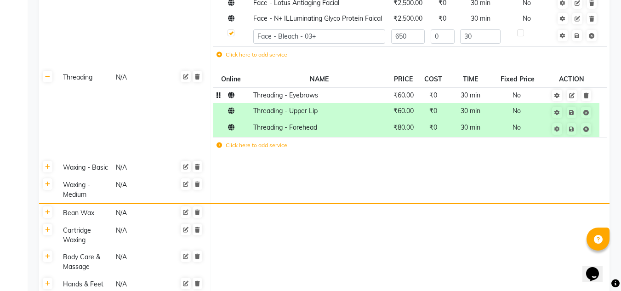
scroll to position [674, 0]
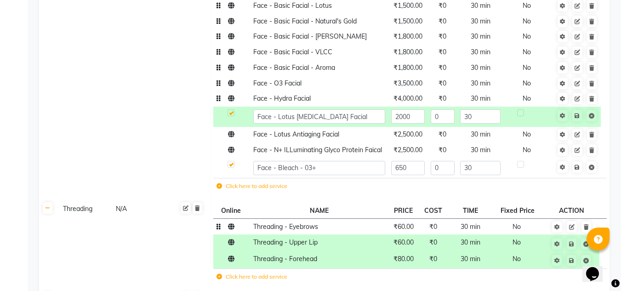
click at [147, 117] on td "Face N/A" at bounding box center [134, 50] width 154 height 299
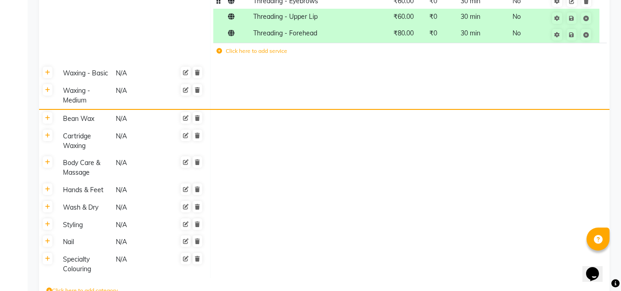
scroll to position [904, 0]
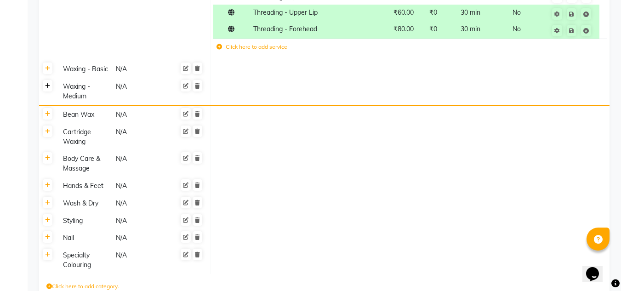
click at [48, 83] on icon at bounding box center [47, 86] width 5 height 6
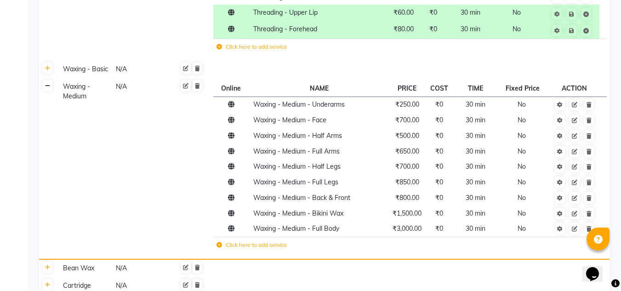
click at [48, 83] on icon at bounding box center [47, 86] width 5 height 6
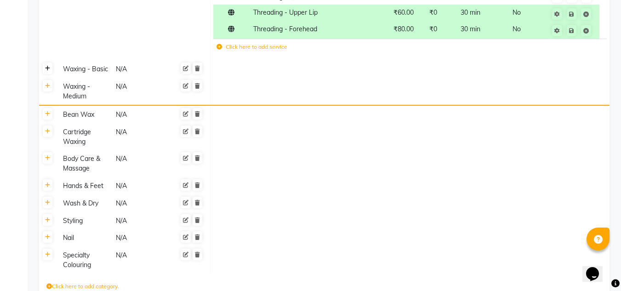
click at [47, 66] on icon at bounding box center [47, 69] width 5 height 6
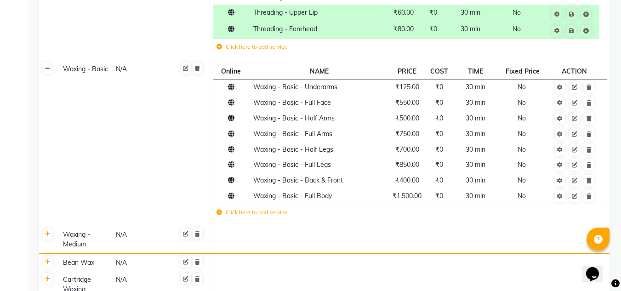
click at [47, 66] on icon at bounding box center [47, 69] width 5 height 6
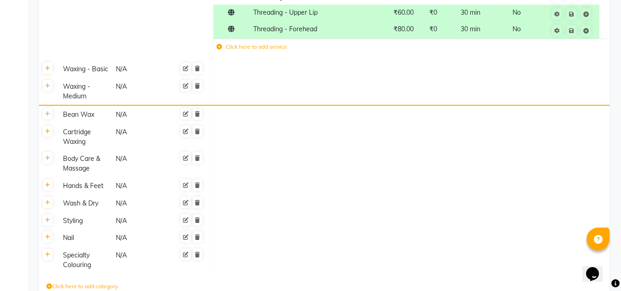
scroll to position [766, 0]
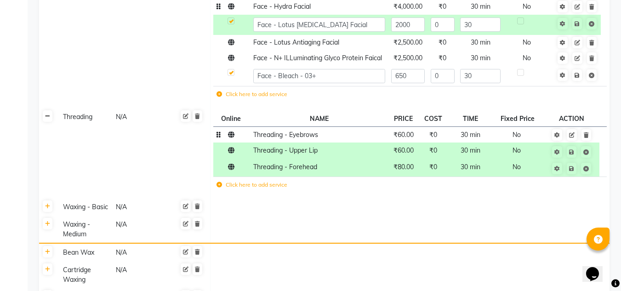
click at [46, 114] on icon at bounding box center [47, 117] width 5 height 6
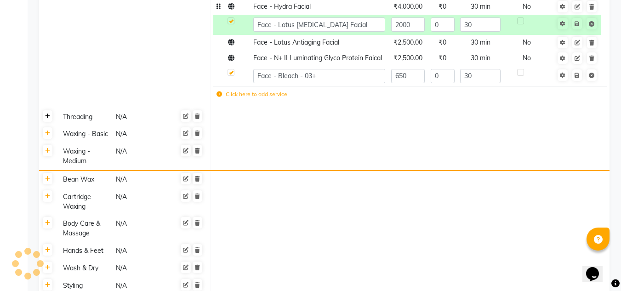
click at [46, 114] on icon at bounding box center [47, 117] width 5 height 6
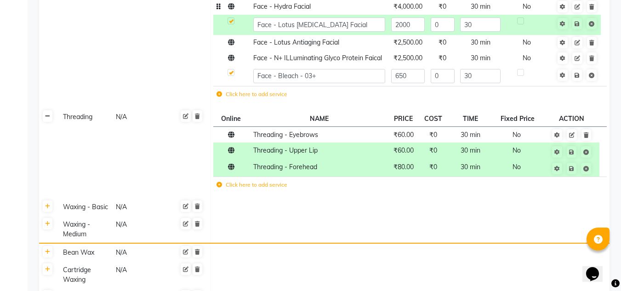
click at [46, 114] on icon at bounding box center [47, 117] width 5 height 6
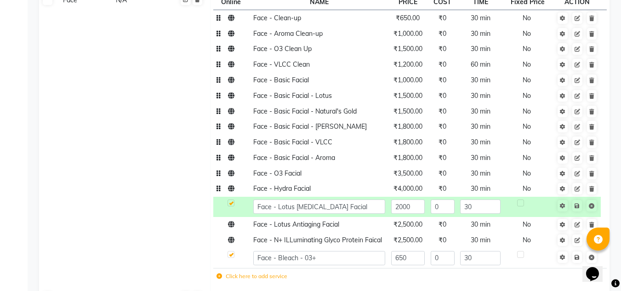
scroll to position [536, 0]
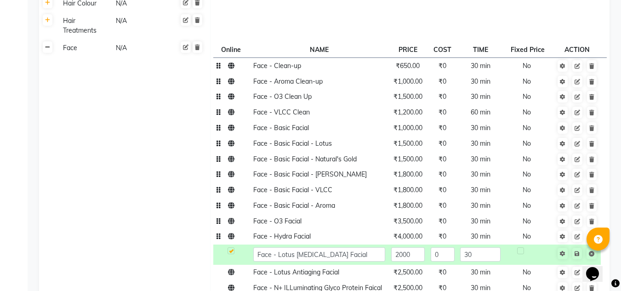
click at [49, 41] on link at bounding box center [48, 46] width 10 height 11
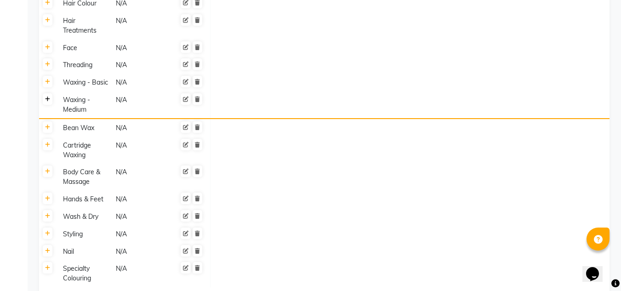
click at [46, 97] on icon at bounding box center [47, 100] width 5 height 6
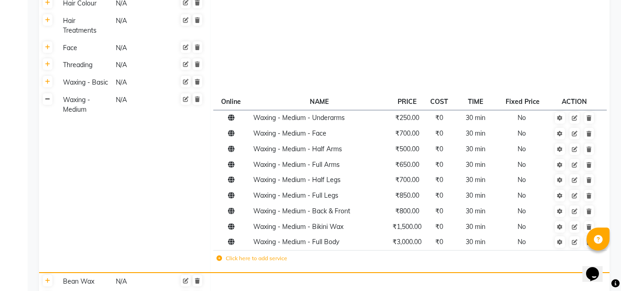
click at [46, 97] on icon at bounding box center [47, 100] width 5 height 6
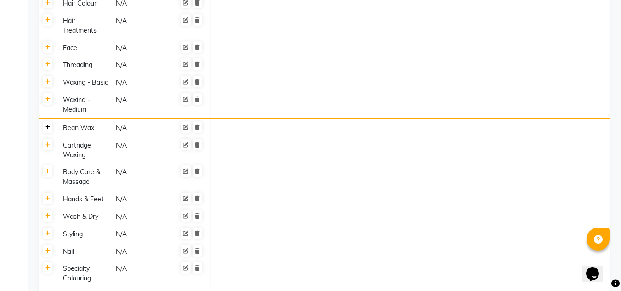
click at [46, 121] on link at bounding box center [48, 126] width 10 height 11
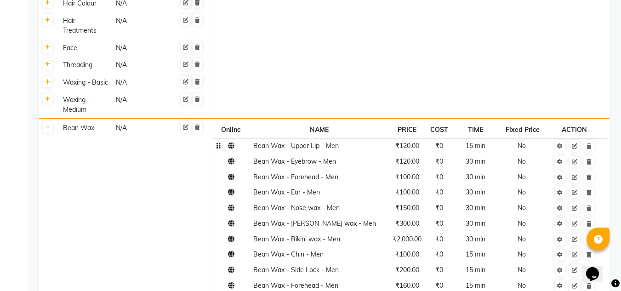
click at [343, 138] on td "Bean Wax - Upper Lip - Men" at bounding box center [319, 146] width 138 height 16
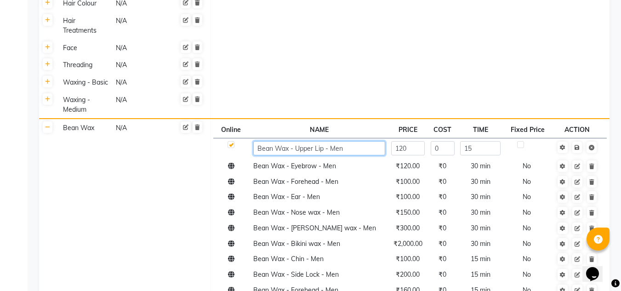
click at [359, 141] on input "Bean Wax - Upper Lip - Men" at bounding box center [319, 148] width 132 height 14
type input "Bean Wax - Upper Lip"
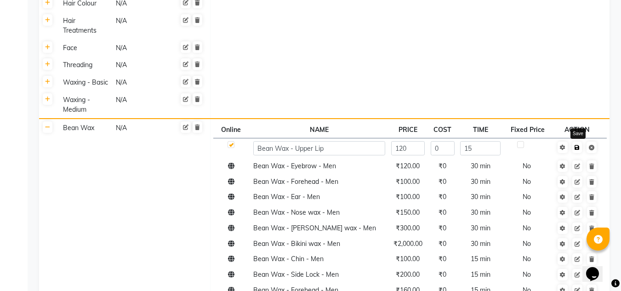
click at [578, 142] on link at bounding box center [577, 147] width 10 height 11
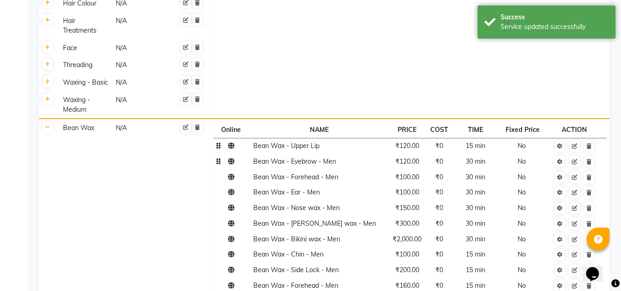
click at [371, 154] on td "Bean Wax - Eyebrow - Men" at bounding box center [319, 162] width 138 height 16
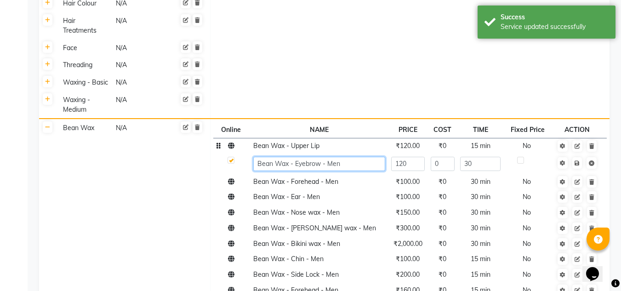
click at [360, 157] on input "Bean Wax - Eyebrow - Men" at bounding box center [319, 164] width 132 height 14
type input "Bean Wax - Eyebrow"
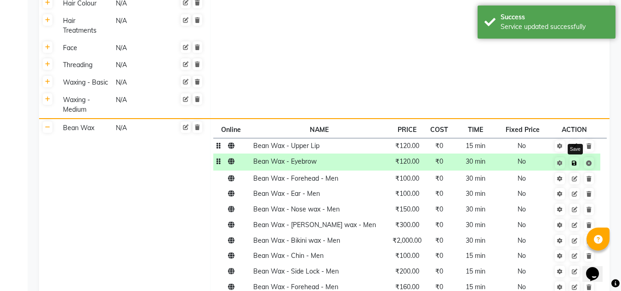
click at [578, 157] on link at bounding box center [575, 162] width 10 height 11
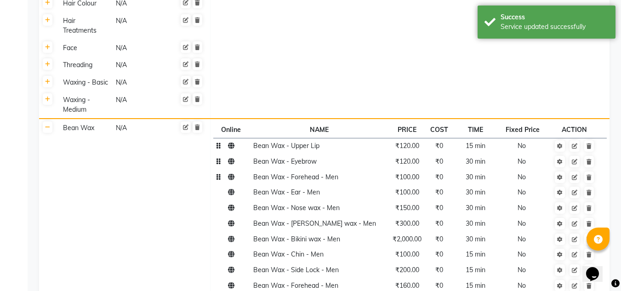
click at [377, 169] on td "Bean Wax - Forehead - Men" at bounding box center [319, 177] width 138 height 16
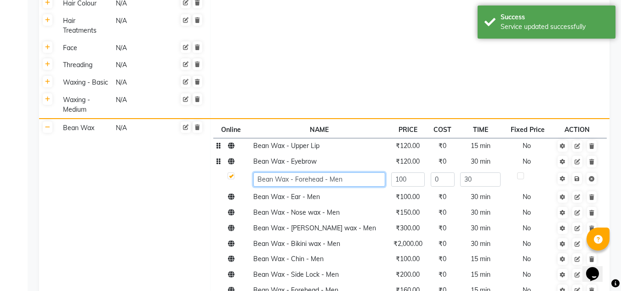
click at [377, 172] on input "Bean Wax - Forehead - Men" at bounding box center [319, 179] width 132 height 14
type input "Bean Wax - Forehead"
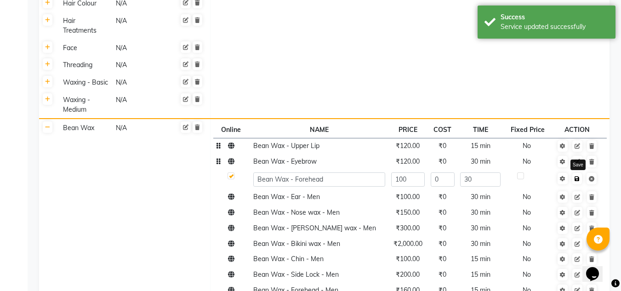
click at [578, 173] on link at bounding box center [577, 178] width 10 height 11
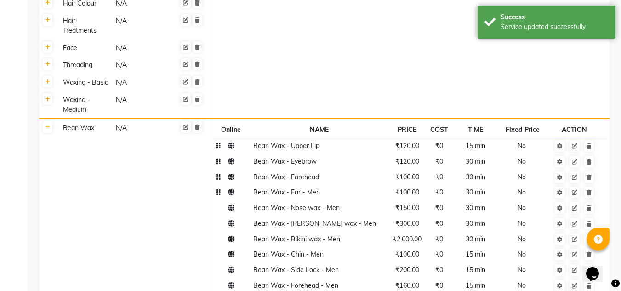
click at [342, 185] on td "Bean Wax - Ear - Men" at bounding box center [319, 193] width 138 height 16
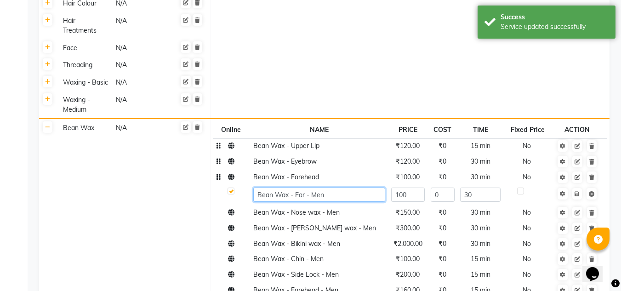
click at [342, 188] on input "Bean Wax - Ear - Men" at bounding box center [319, 195] width 132 height 14
type input "Bean Wax - Ear"
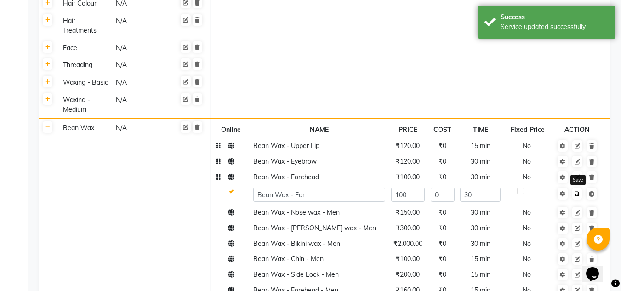
click at [577, 188] on link at bounding box center [577, 193] width 10 height 11
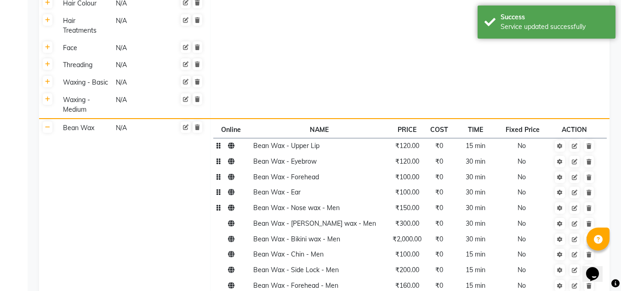
click at [336, 204] on span "Bean Wax - Nose wax - Men" at bounding box center [296, 208] width 86 height 8
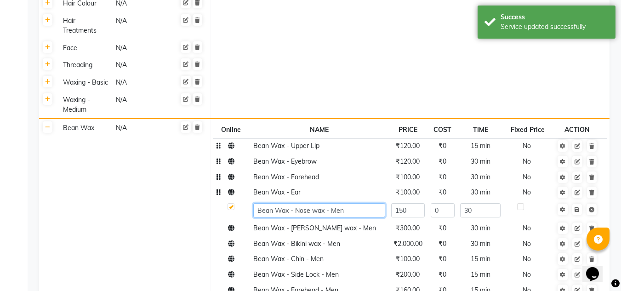
click at [359, 203] on input "Bean Wax - Nose wax - Men" at bounding box center [319, 210] width 132 height 14
type input "Bean Wax - Nose wax"
click at [576, 207] on icon at bounding box center [577, 210] width 5 height 6
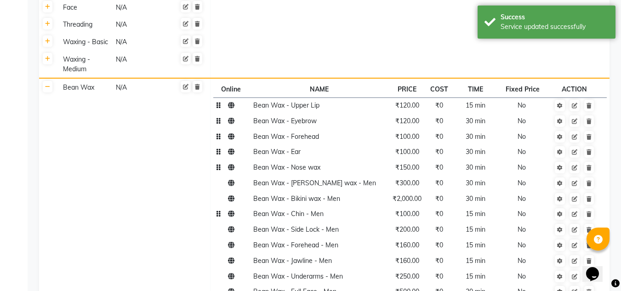
scroll to position [582, 0]
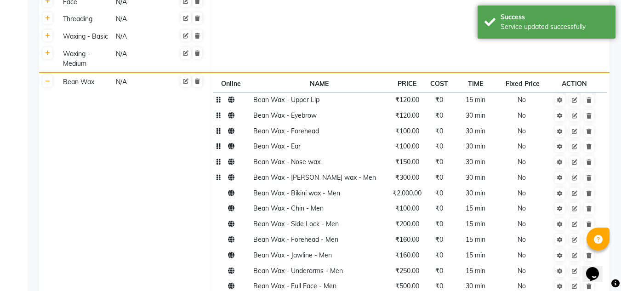
click at [349, 170] on td "Bean Wax - [PERSON_NAME] wax - Men" at bounding box center [319, 178] width 138 height 16
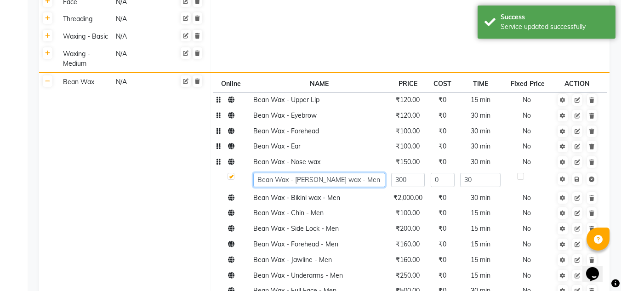
click at [353, 173] on input "Bean Wax - [PERSON_NAME] wax - Men" at bounding box center [319, 180] width 132 height 14
type input "Bean Wax - [PERSON_NAME] wax"
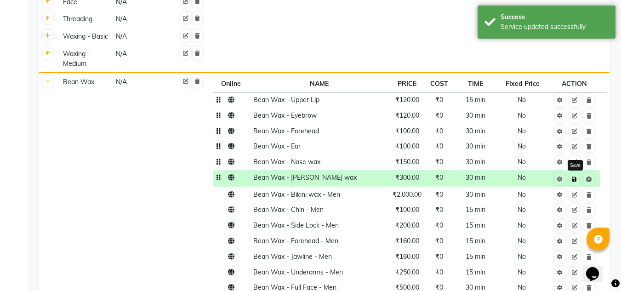
click at [576, 177] on icon at bounding box center [574, 180] width 5 height 6
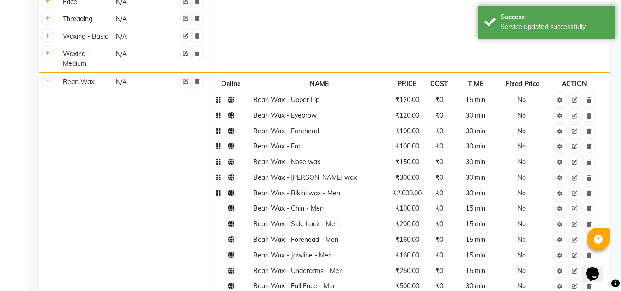
click at [324, 185] on td "Bean Wax - Bikini wax - Men" at bounding box center [319, 193] width 138 height 16
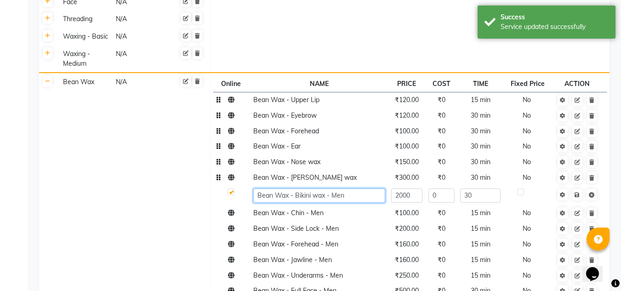
click at [356, 188] on input "Bean Wax - Bikini wax - Men" at bounding box center [319, 195] width 132 height 14
type input "Bean Wax - Bikini wax"
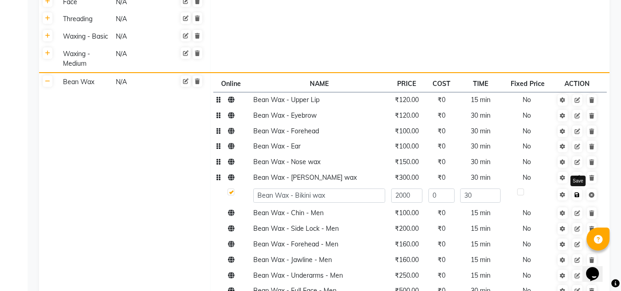
click at [576, 192] on icon at bounding box center [577, 195] width 5 height 6
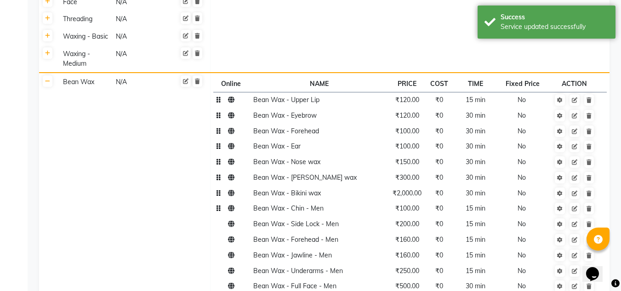
click at [293, 204] on span "Bean Wax - Chin - Men" at bounding box center [288, 208] width 70 height 8
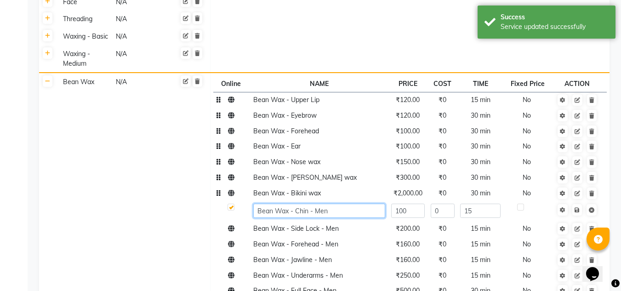
click at [341, 204] on input "Bean Wax - Chin - Men" at bounding box center [319, 211] width 132 height 14
type input "Bean Wax - Chin"
click at [576, 207] on icon at bounding box center [577, 210] width 5 height 6
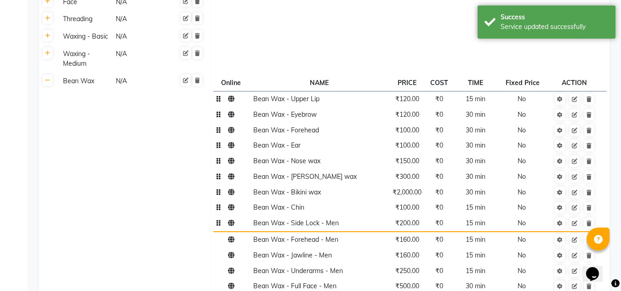
click at [346, 216] on td "Bean Wax - Side Lock - Men" at bounding box center [319, 224] width 138 height 16
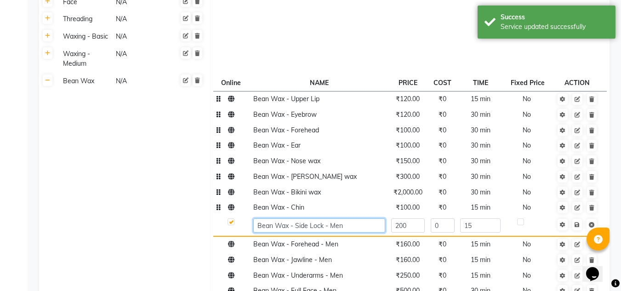
click at [346, 218] on input "Bean Wax - Side Lock - Men" at bounding box center [319, 225] width 132 height 14
type input "Bean Wax - Side Lock"
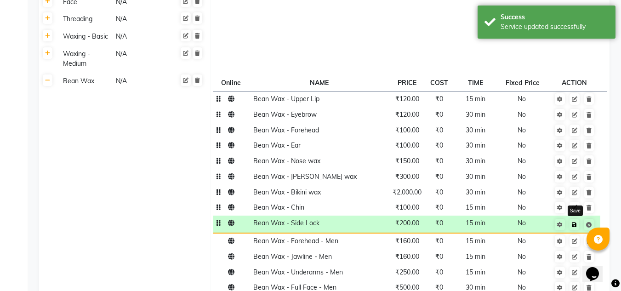
click at [576, 222] on icon at bounding box center [574, 225] width 5 height 6
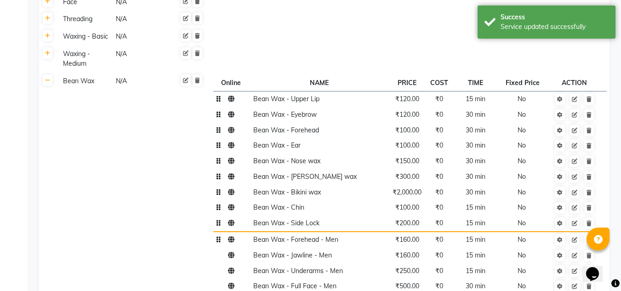
click at [328, 232] on td "Bean Wax - Forehead - Men" at bounding box center [319, 240] width 138 height 16
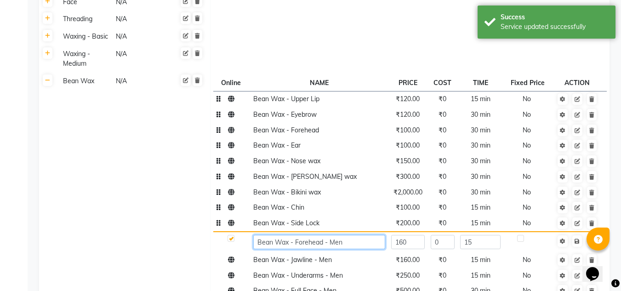
click at [346, 235] on input "Bean Wax - Forehead - Men" at bounding box center [319, 242] width 132 height 14
type input "Bean Wax - Forehead"
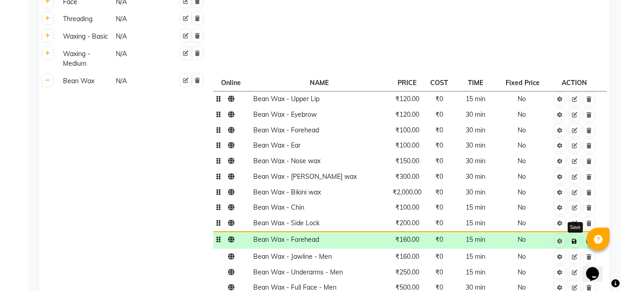
click at [578, 235] on link at bounding box center [575, 240] width 10 height 11
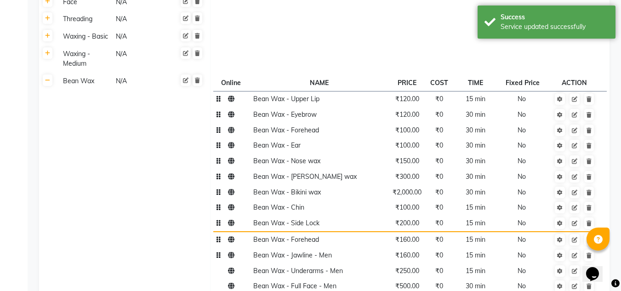
click at [333, 247] on td "Bean Wax - Jawline - Men" at bounding box center [319, 255] width 138 height 16
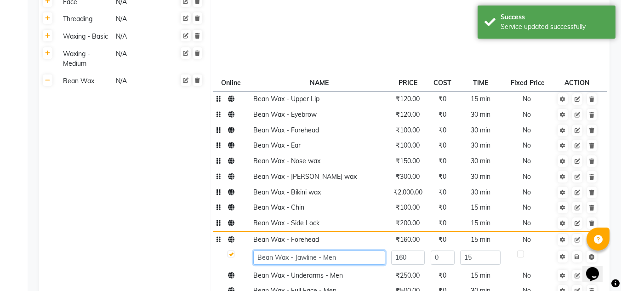
click at [337, 251] on input "Bean Wax - Jawline - Men" at bounding box center [319, 258] width 132 height 14
type input "Bean Wax - Jawline"
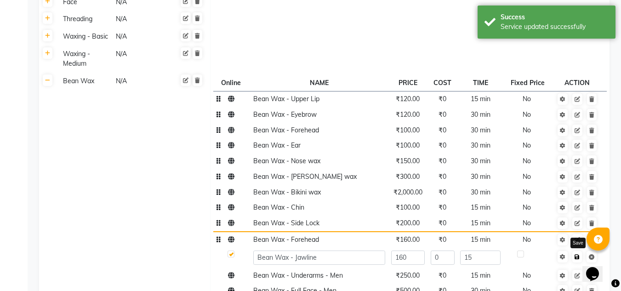
click at [577, 254] on icon at bounding box center [577, 257] width 5 height 6
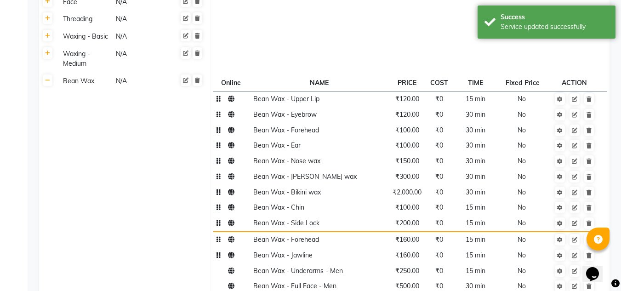
scroll to position [674, 0]
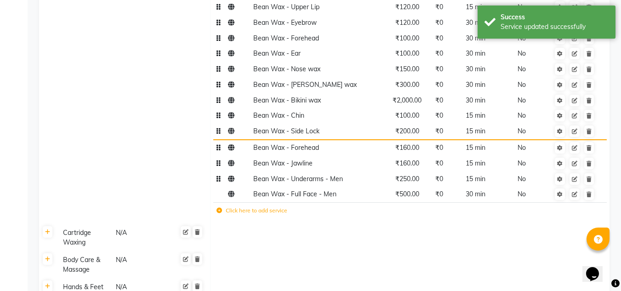
click at [343, 171] on td "Bean Wax - Underarms - Men" at bounding box center [319, 179] width 138 height 16
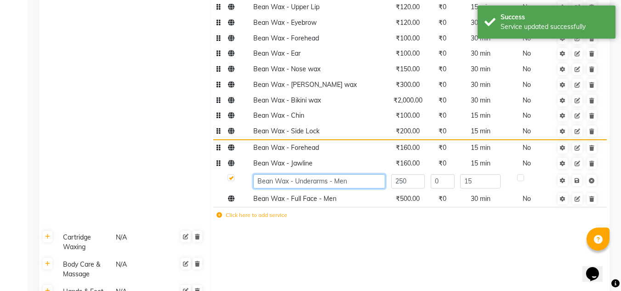
click at [350, 174] on input "Bean Wax - Underarms - Men" at bounding box center [319, 181] width 132 height 14
type input "Bean Wax - Underarms"
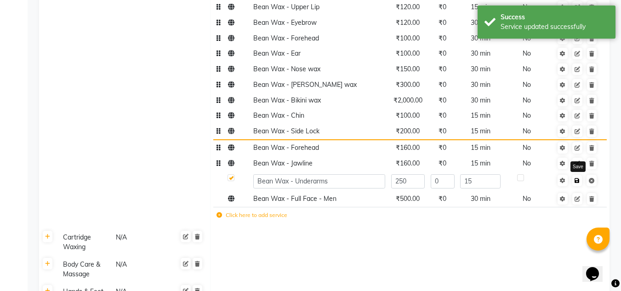
click at [576, 178] on icon at bounding box center [577, 181] width 5 height 6
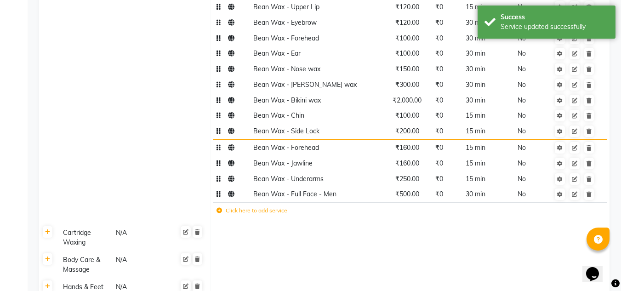
click at [334, 187] on td "Bean Wax - Full Face - Men" at bounding box center [319, 195] width 138 height 16
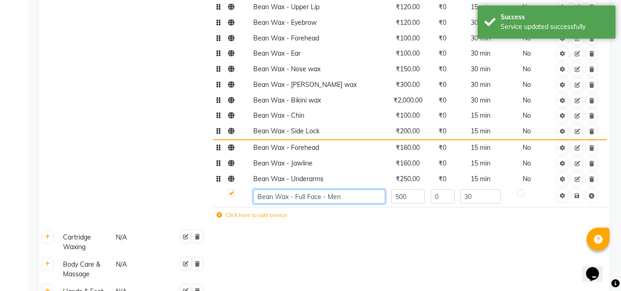
click at [343, 189] on input "Bean Wax - Full Face - Men" at bounding box center [319, 196] width 132 height 14
type input "Bean Wax - Full Face"
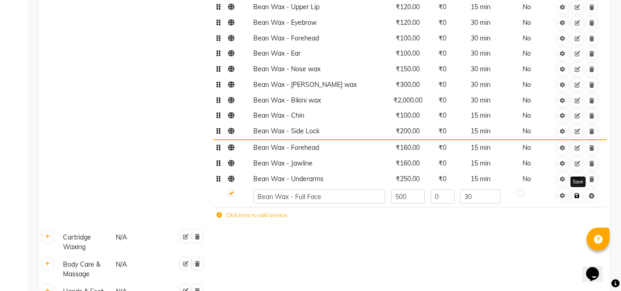
click at [575, 193] on icon at bounding box center [577, 196] width 5 height 6
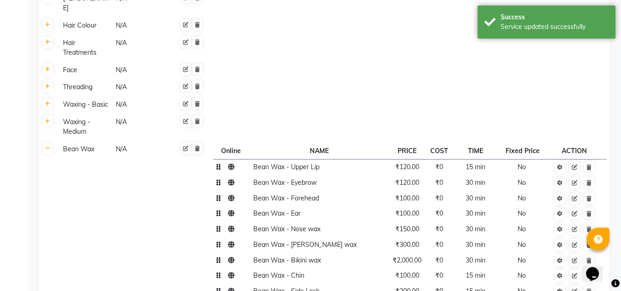
scroll to position [487, 0]
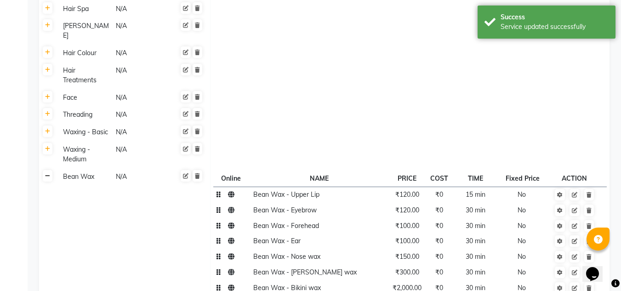
click at [48, 173] on icon at bounding box center [47, 176] width 5 height 6
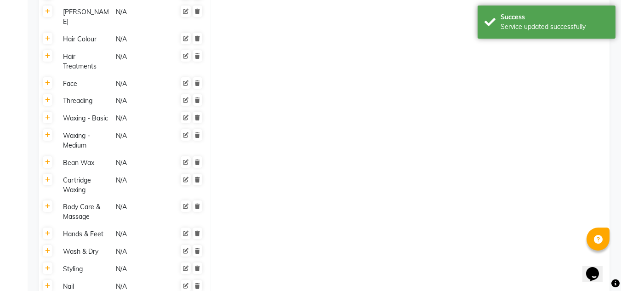
scroll to position [491, 0]
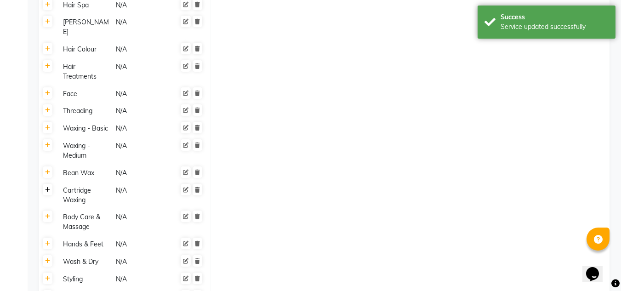
click at [46, 187] on icon at bounding box center [47, 190] width 5 height 6
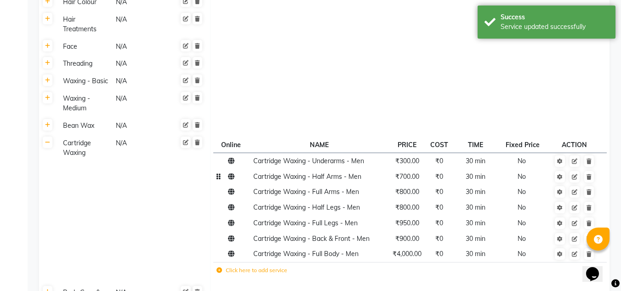
scroll to position [582, 0]
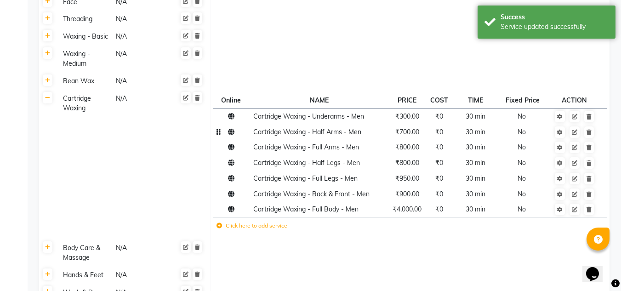
click at [381, 124] on td "Cartridge Waxing - Half Arms - Men" at bounding box center [319, 132] width 138 height 16
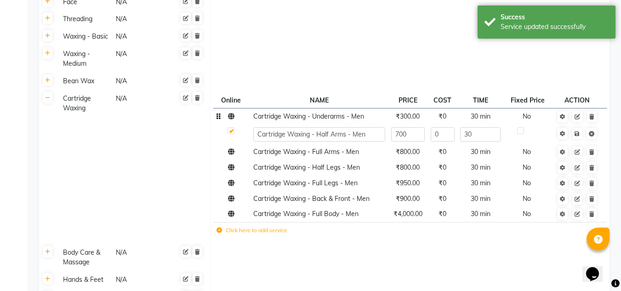
click at [382, 108] on td "Cartridge Waxing - Underarms - Men" at bounding box center [319, 116] width 138 height 16
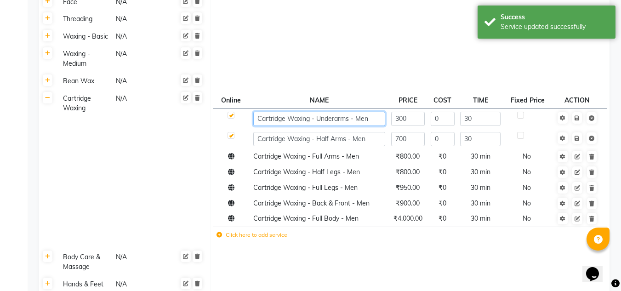
click at [376, 112] on input "Cartridge Waxing - Underarms - Men" at bounding box center [319, 119] width 132 height 14
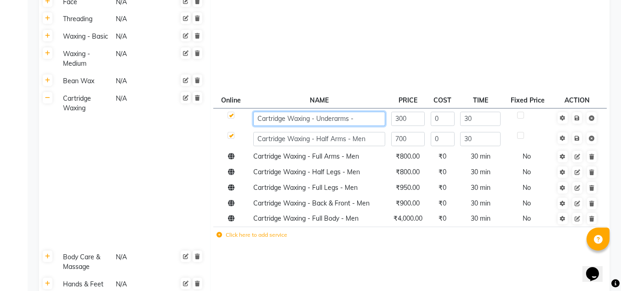
type input "Cartridge Waxing - Underarms"
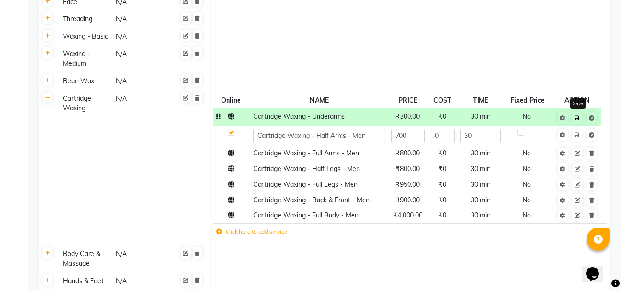
click at [577, 112] on link at bounding box center [577, 117] width 10 height 11
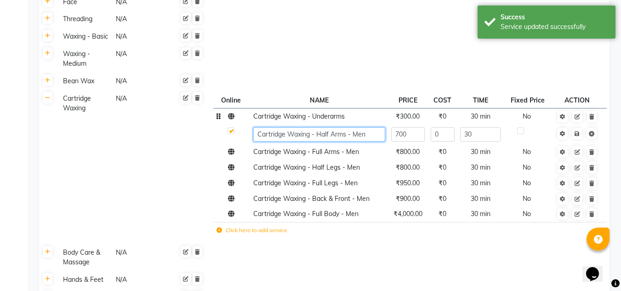
click at [358, 127] on input "Cartridge Waxing - Half Arms - Men" at bounding box center [319, 134] width 132 height 14
click at [371, 127] on input "Cartridge Waxing - Half Arms - Men" at bounding box center [319, 134] width 132 height 14
type input "Cartridge Waxing - Half Arms"
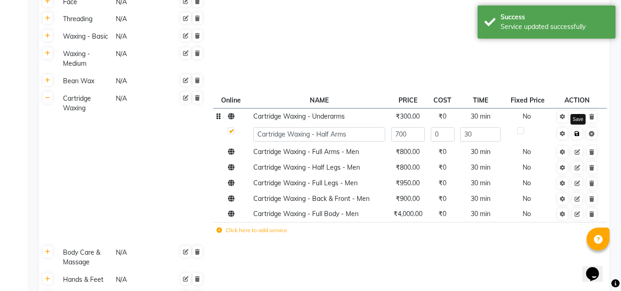
click at [576, 131] on icon at bounding box center [577, 134] width 5 height 6
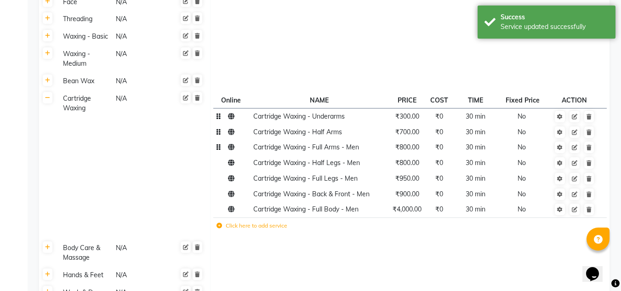
click at [351, 143] on span "Cartridge Waxing - Full Arms - Men" at bounding box center [306, 147] width 106 height 8
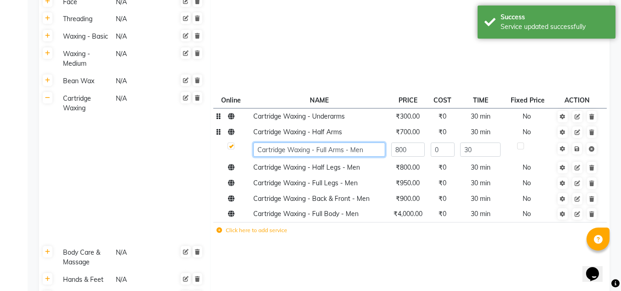
click at [366, 143] on input "Cartridge Waxing - Full Arms - Men" at bounding box center [319, 150] width 132 height 14
type input "Cartridge Waxing - Full Arms"
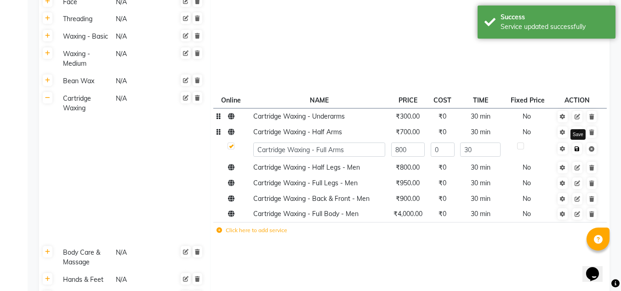
click at [578, 143] on link at bounding box center [577, 148] width 10 height 11
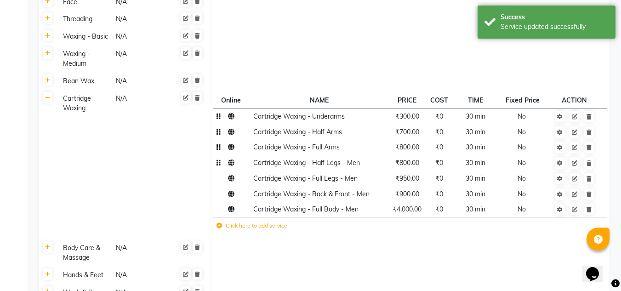
click at [373, 155] on td "Cartridge Waxing - Half Legs - Men" at bounding box center [319, 163] width 138 height 16
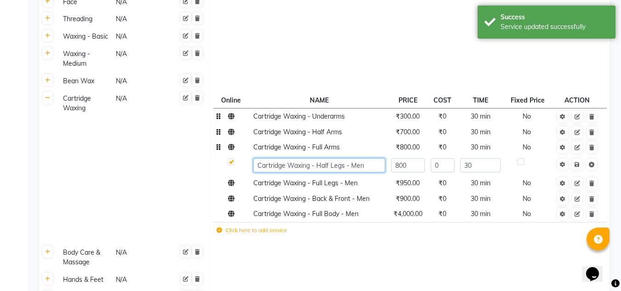
click at [373, 158] on input "Cartridge Waxing - Half Legs - Men" at bounding box center [319, 165] width 132 height 14
type input "Cartridge Waxing - Half Legs"
click at [577, 162] on icon at bounding box center [577, 165] width 5 height 6
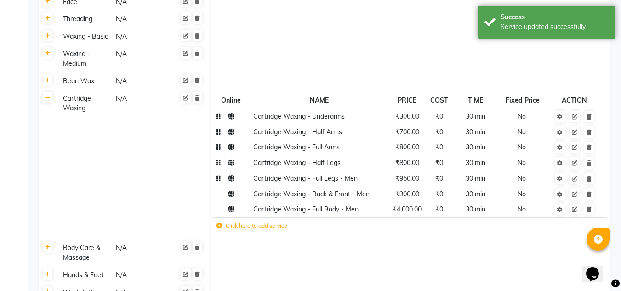
click at [357, 171] on td "Cartridge Waxing - Full Legs - Men" at bounding box center [319, 179] width 138 height 16
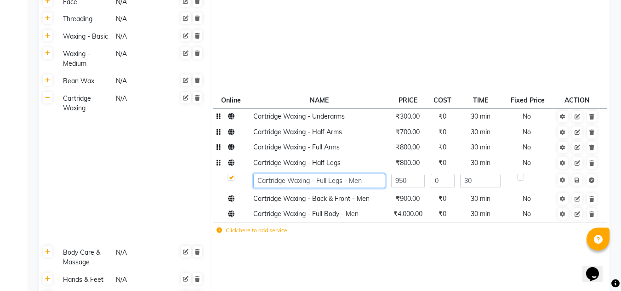
click at [358, 174] on input "Cartridge Waxing - Full Legs - Men" at bounding box center [319, 181] width 132 height 14
type input "Cartridge Waxing - Full Legs"
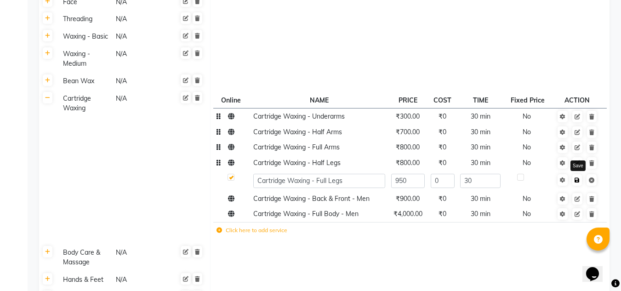
click at [576, 177] on icon at bounding box center [577, 180] width 5 height 6
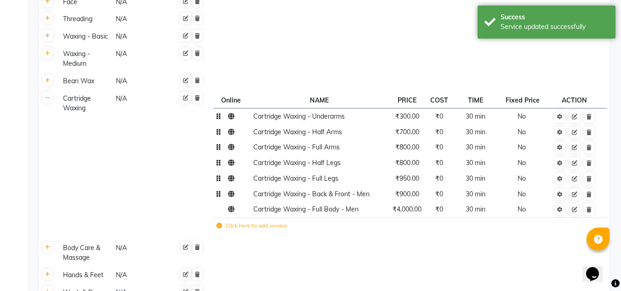
click at [369, 190] on span "Cartridge Waxing - Back & Front - Men" at bounding box center [311, 194] width 116 height 8
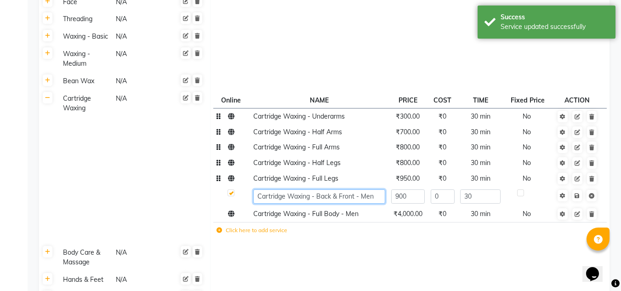
click at [367, 189] on input "Cartridge Waxing - Back & Front - Men" at bounding box center [319, 196] width 132 height 14
type input "Cartridge Waxing - Back & Front"
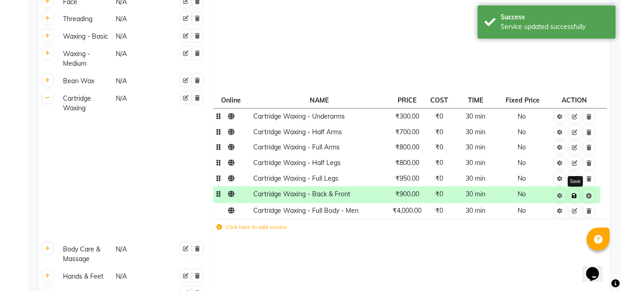
click at [577, 193] on icon at bounding box center [574, 196] width 5 height 6
click at [330, 206] on span "Cartridge Waxing - Full Body - Men" at bounding box center [305, 210] width 105 height 8
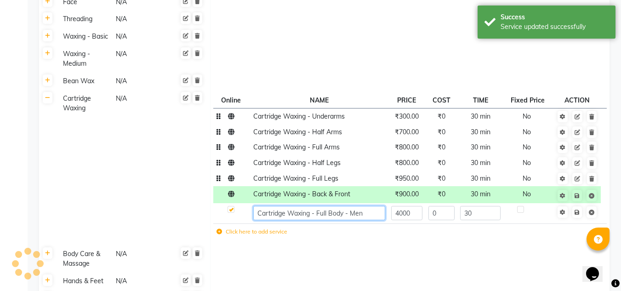
click at [359, 206] on input "Cartridge Waxing - Full Body - Men" at bounding box center [319, 213] width 132 height 14
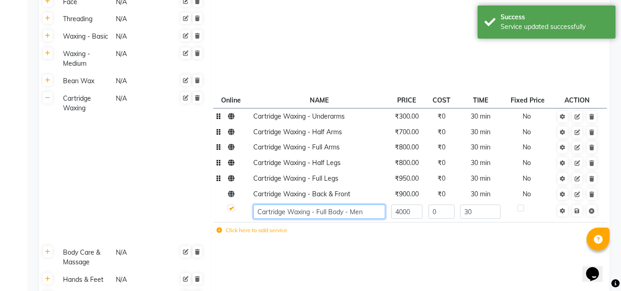
click at [358, 205] on input "Cartridge Waxing - Full Body - Men" at bounding box center [319, 212] width 132 height 14
type input "Cartridge Waxing - Full Body"
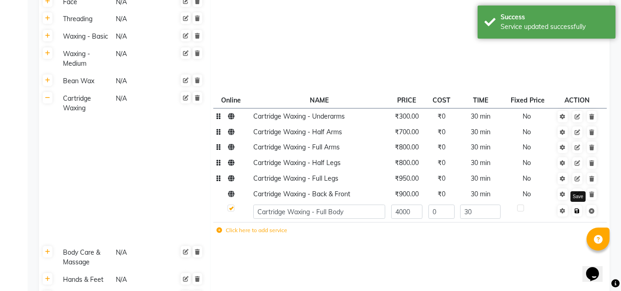
click at [577, 205] on link at bounding box center [577, 210] width 10 height 11
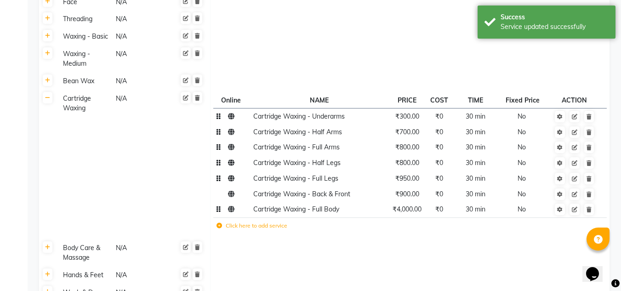
click at [429, 219] on td "Online NAME PRICE COST TIME Fixed Price ACTION Cartridge Waxing - Underarms ₹30…" at bounding box center [409, 165] width 399 height 150
click at [49, 92] on link at bounding box center [48, 97] width 10 height 11
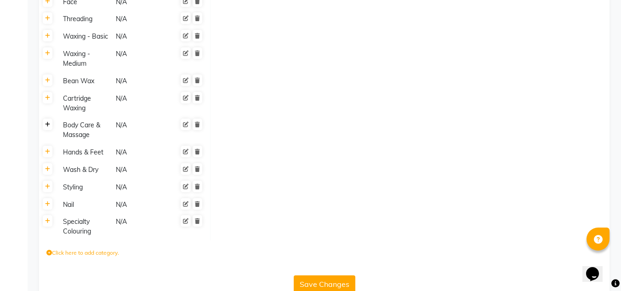
click at [49, 119] on link at bounding box center [48, 124] width 10 height 11
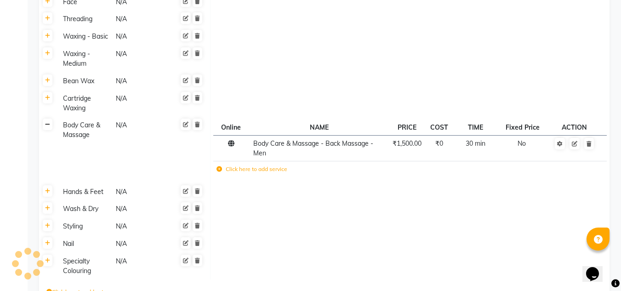
click at [46, 122] on icon at bounding box center [47, 125] width 5 height 6
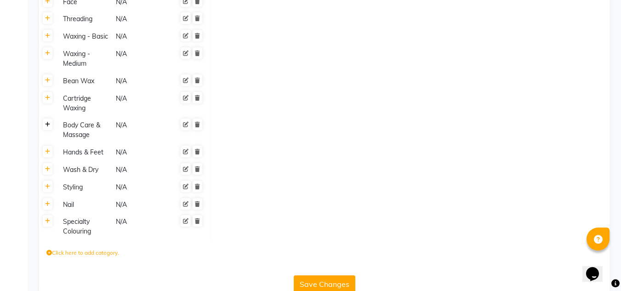
click at [46, 122] on icon at bounding box center [47, 125] width 5 height 6
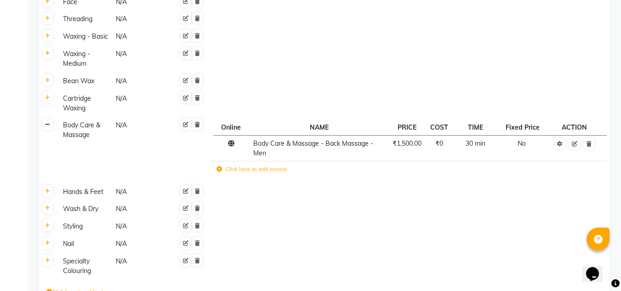
click at [46, 122] on icon at bounding box center [47, 125] width 5 height 6
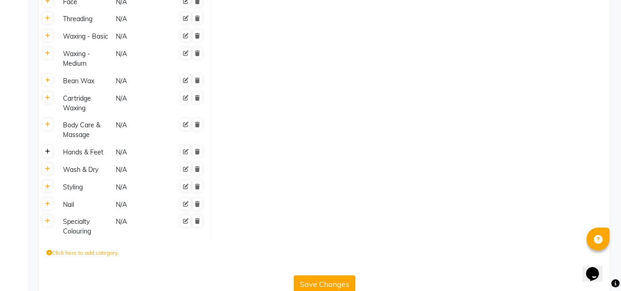
click at [49, 149] on icon at bounding box center [47, 152] width 5 height 6
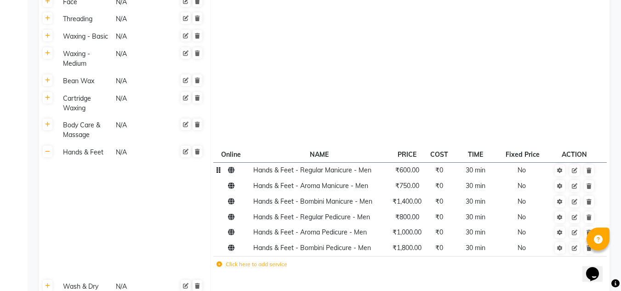
click at [365, 166] on span "Hands & Feet - Regular Manicure - Men" at bounding box center [312, 170] width 118 height 8
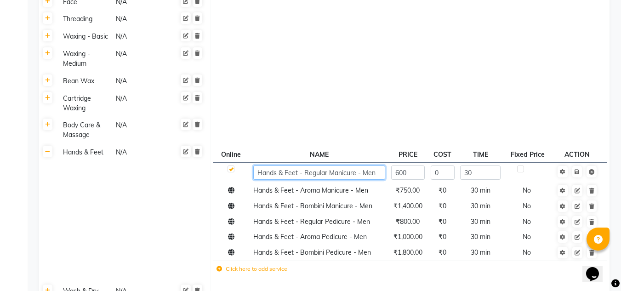
click at [375, 165] on input "Hands & Feet - Regular Manicure - Men" at bounding box center [319, 172] width 132 height 14
click at [381, 165] on input "Hands & Feet - Regular Manicure - Men" at bounding box center [319, 172] width 132 height 14
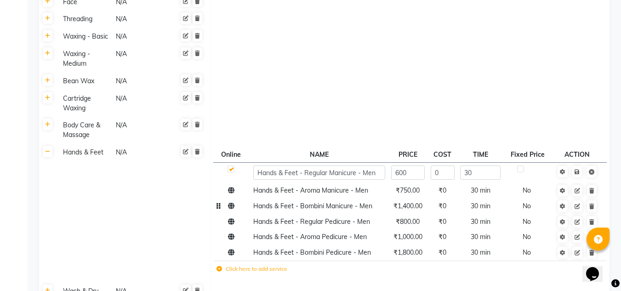
click at [380, 199] on td "Hands & Feet - Bombini Manicure - Men" at bounding box center [319, 207] width 138 height 16
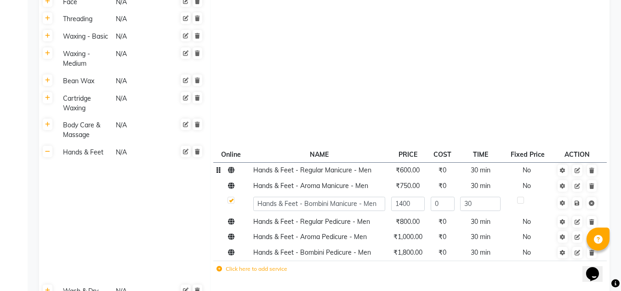
click at [377, 162] on td "Hands & Feet - Regular Manicure - Men" at bounding box center [319, 170] width 138 height 16
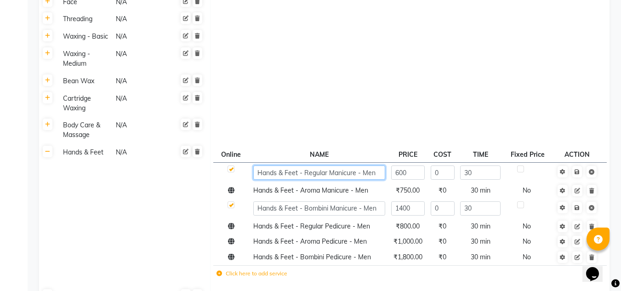
click at [372, 165] on input "Hands & Feet - Regular Manicure - Men" at bounding box center [319, 172] width 132 height 14
type input "Hands & Feet - Regular Manicure"
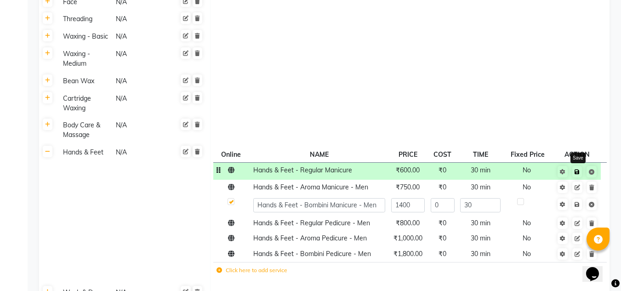
click at [576, 169] on icon at bounding box center [577, 172] width 5 height 6
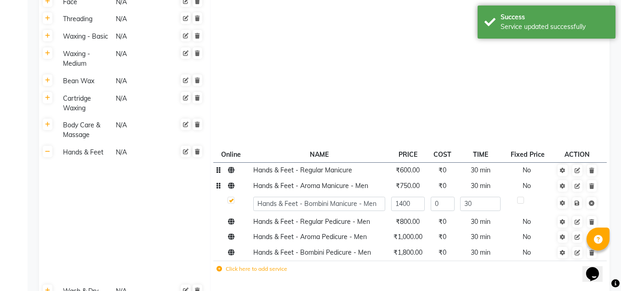
click at [367, 182] on span "Hands & Feet - Aroma Manicure - Men" at bounding box center [310, 186] width 115 height 8
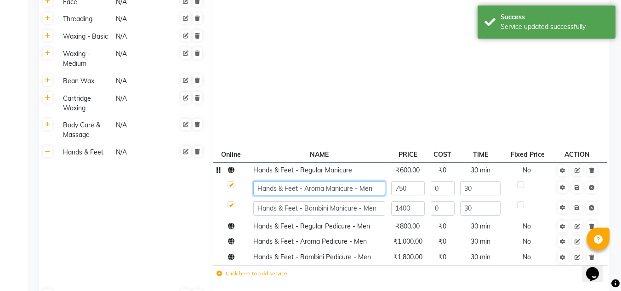
click at [372, 181] on input "Hands & Feet - Aroma Manicure - Men" at bounding box center [319, 188] width 132 height 14
click at [358, 181] on input "Hands & Feet - Aroma Manicure - Men" at bounding box center [319, 188] width 132 height 14
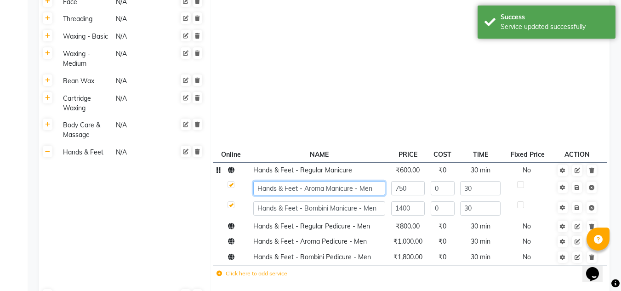
click at [364, 181] on input "Hands & Feet - Aroma Manicure - Men" at bounding box center [319, 188] width 132 height 14
type input "Hands & Feet - Aroma Manicure"
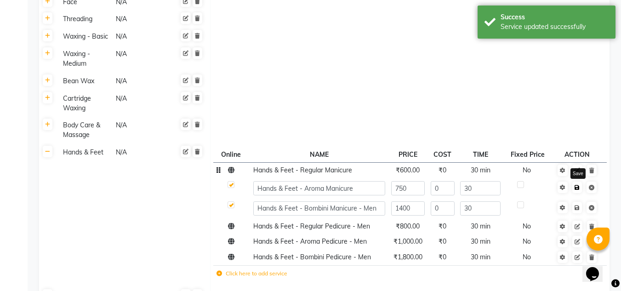
click at [578, 185] on icon at bounding box center [577, 188] width 5 height 6
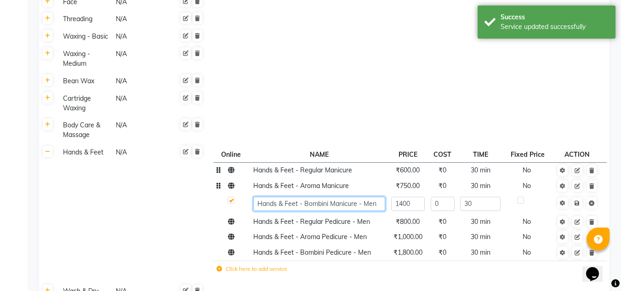
click at [364, 197] on input "Hands & Feet - Bombini Manicure - Men" at bounding box center [319, 204] width 132 height 14
click at [369, 197] on input "Hands & Feet - Bombini Manicure - Men" at bounding box center [319, 204] width 132 height 14
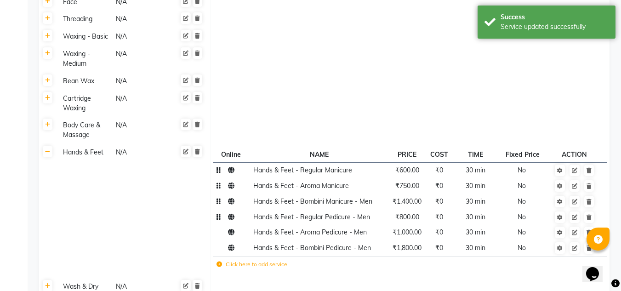
click at [384, 209] on td "Hands & Feet - Regular Pedicure - Men" at bounding box center [319, 217] width 138 height 16
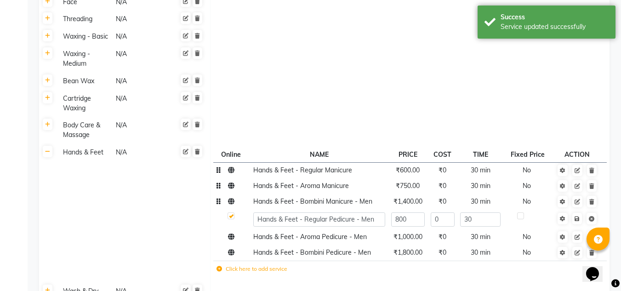
click at [370, 197] on span "Hands & Feet - Bombini Manicure - Men" at bounding box center [312, 201] width 119 height 8
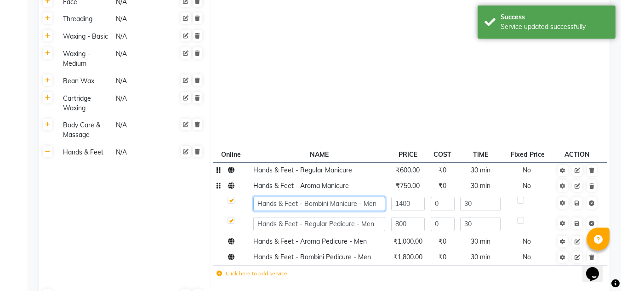
click at [368, 197] on input "Hands & Feet - Bombini Manicure - Men" at bounding box center [319, 204] width 132 height 14
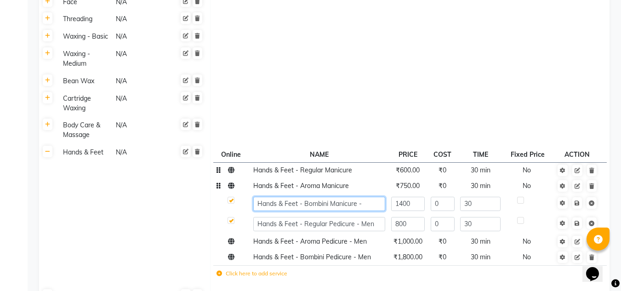
type input "Hands & Feet - Bombini Manicure"
click at [578, 200] on icon at bounding box center [577, 203] width 5 height 6
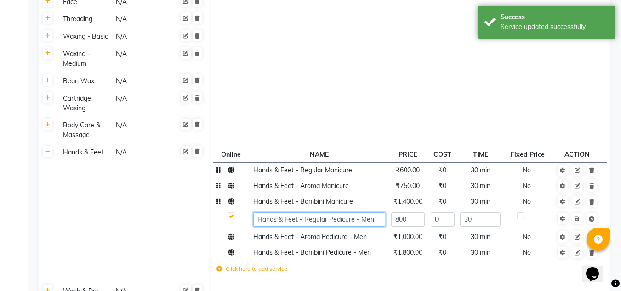
click at [368, 212] on input "Hands & Feet - Regular Pedicure - Men" at bounding box center [319, 219] width 132 height 14
type input "Hands & Feet - Regular Pedicure"
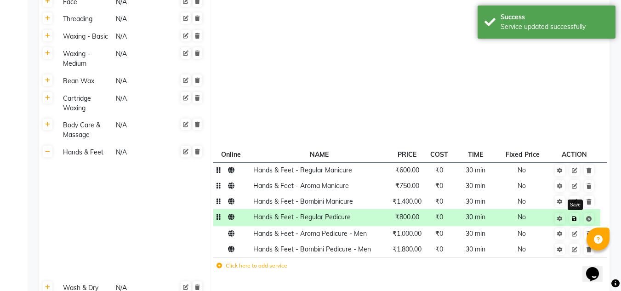
click at [579, 213] on link at bounding box center [575, 218] width 10 height 11
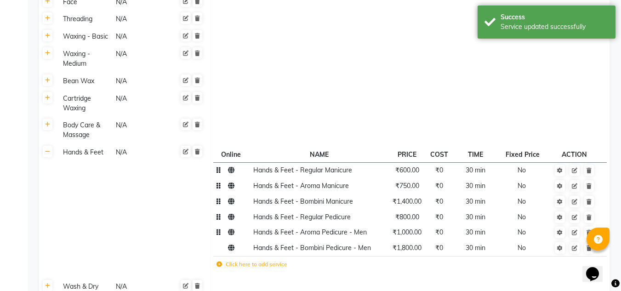
click at [360, 228] on span "Hands & Feet - Aroma Pedicure - Men" at bounding box center [310, 232] width 114 height 8
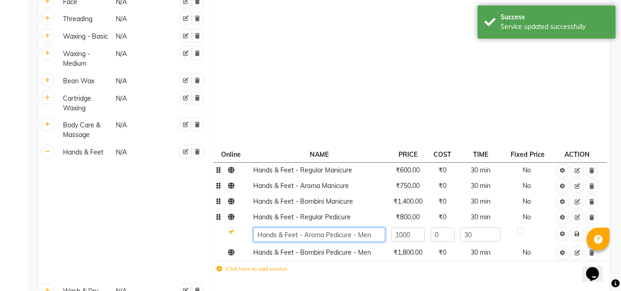
click at [362, 228] on input "Hands & Feet - Aroma Pedicure - Men" at bounding box center [319, 235] width 132 height 14
type input "Hands & Feet - Aroma Pedicure"
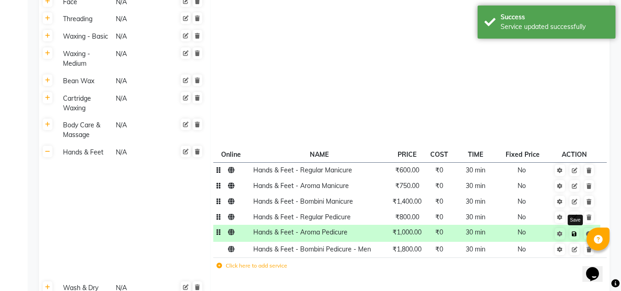
click at [578, 228] on link at bounding box center [575, 233] width 10 height 11
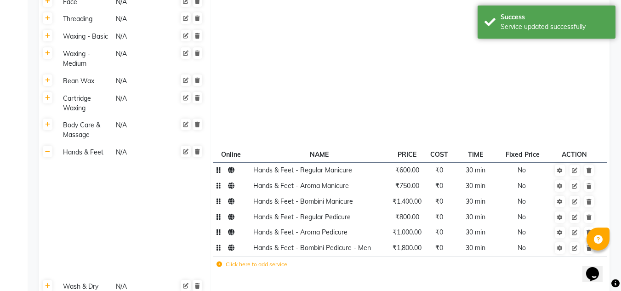
click at [359, 244] on span "Hands & Feet - Bombini Pedicure - Men" at bounding box center [312, 248] width 118 height 8
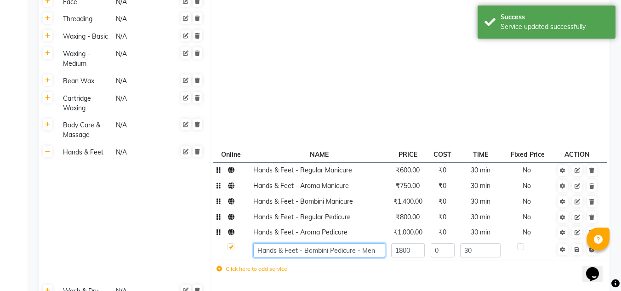
click at [371, 243] on input "Hands & Feet - Bombini Pedicure - Men" at bounding box center [319, 250] width 132 height 14
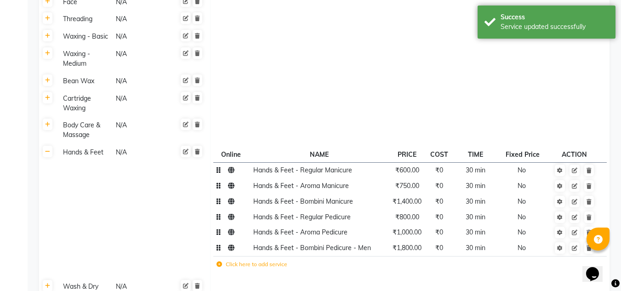
click at [365, 244] on span "Hands & Feet - Bombini Pedicure - Men" at bounding box center [312, 248] width 118 height 8
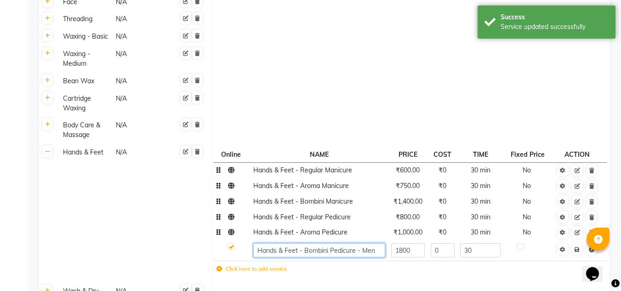
click at [365, 243] on input "Hands & Feet - Bombini Pedicure - Men" at bounding box center [319, 250] width 132 height 14
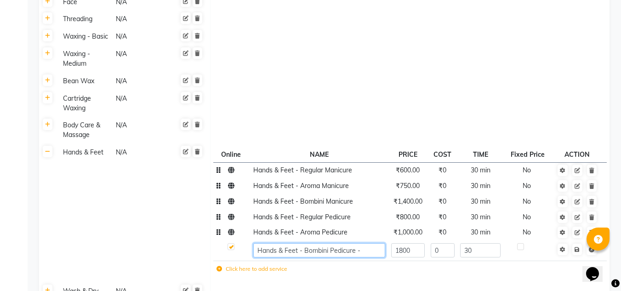
type input "Hands & Feet - Bombini Pedicure"
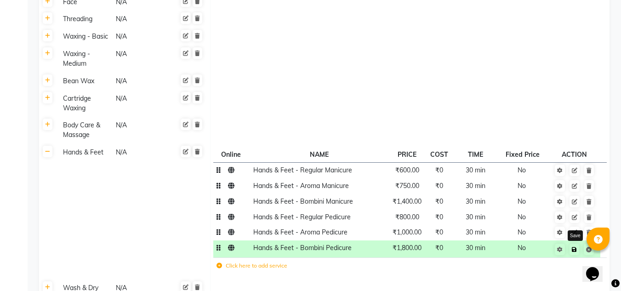
click at [576, 247] on icon at bounding box center [574, 250] width 5 height 6
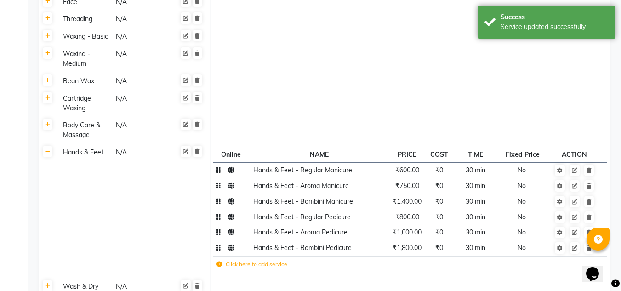
click at [369, 256] on td "Click here to add service" at bounding box center [332, 265] width 239 height 19
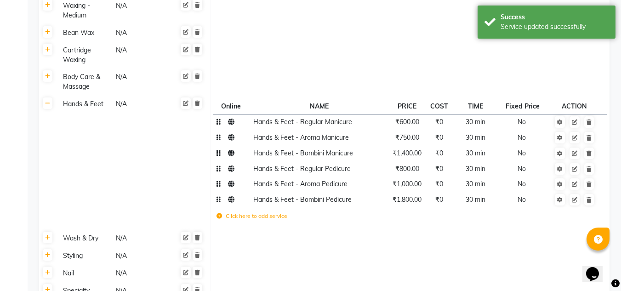
scroll to position [607, 0]
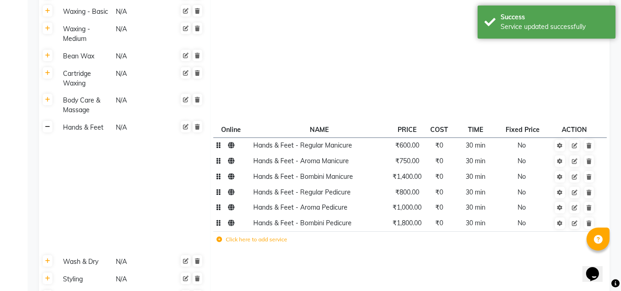
click at [48, 124] on icon at bounding box center [47, 127] width 5 height 6
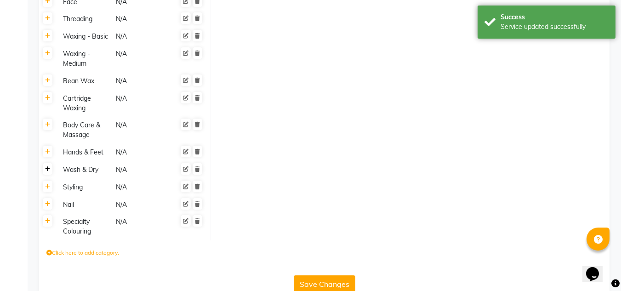
click at [47, 166] on icon at bounding box center [47, 169] width 5 height 6
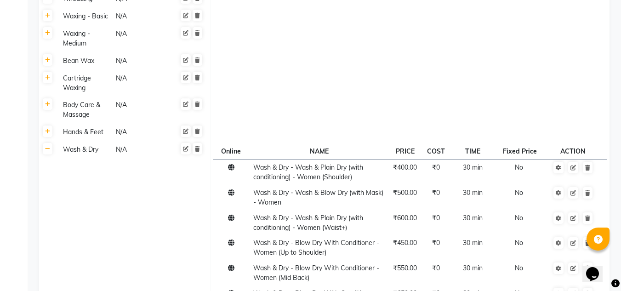
scroll to position [833, 0]
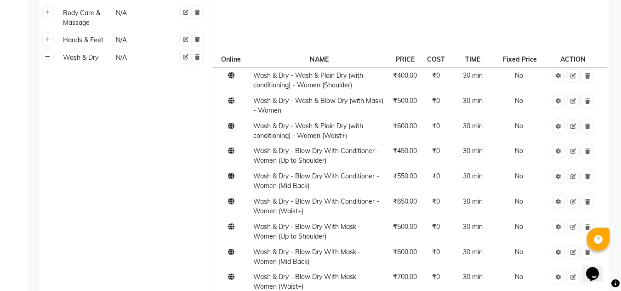
click at [46, 54] on icon at bounding box center [47, 57] width 5 height 6
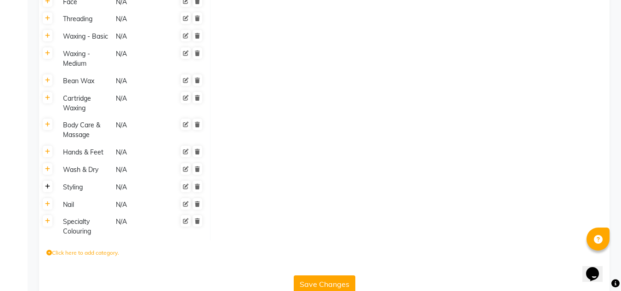
click at [49, 184] on icon at bounding box center [47, 187] width 5 height 6
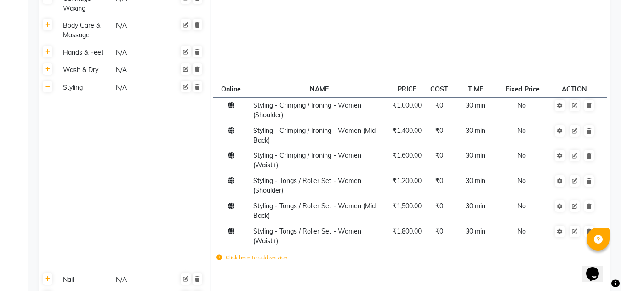
scroll to position [674, 0]
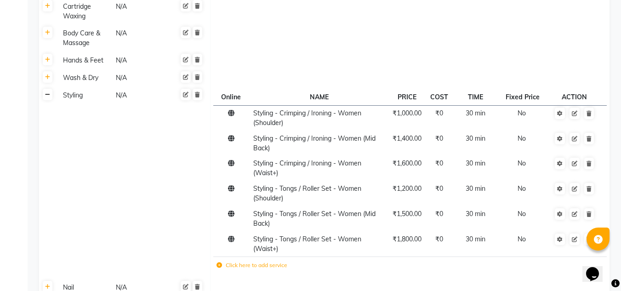
click at [44, 89] on link at bounding box center [48, 94] width 10 height 11
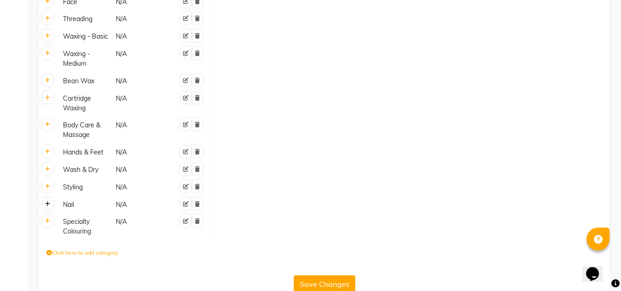
click at [49, 201] on icon at bounding box center [47, 204] width 5 height 6
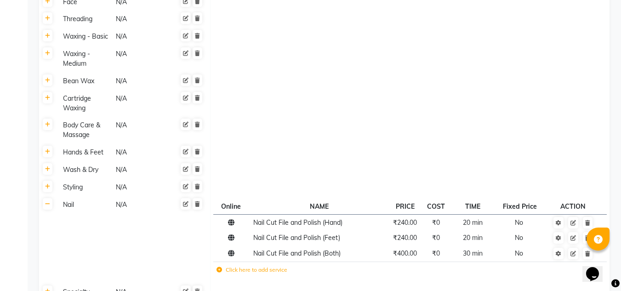
scroll to position [653, 0]
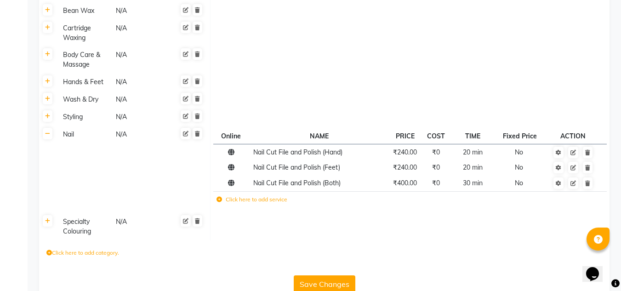
click at [320, 275] on button "Save Changes" at bounding box center [325, 283] width 62 height 17
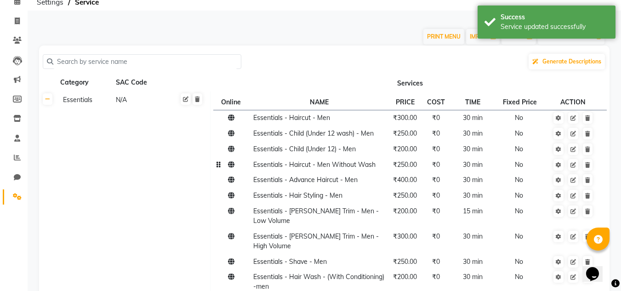
scroll to position [92, 0]
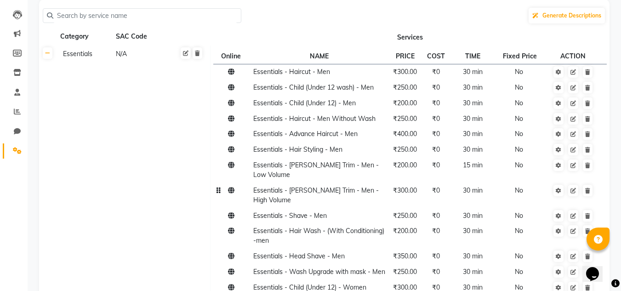
click at [403, 186] on span "₹300.00" at bounding box center [405, 190] width 24 height 8
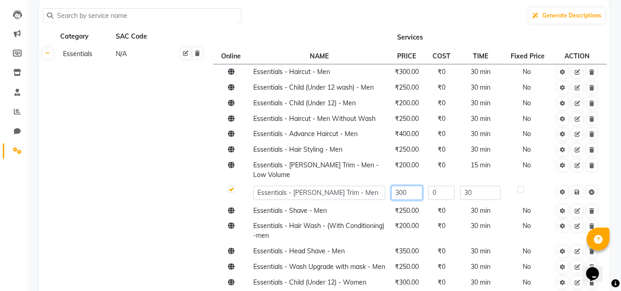
click at [408, 186] on input "300" at bounding box center [406, 193] width 31 height 14
type input "3"
type input "2"
type input "300"
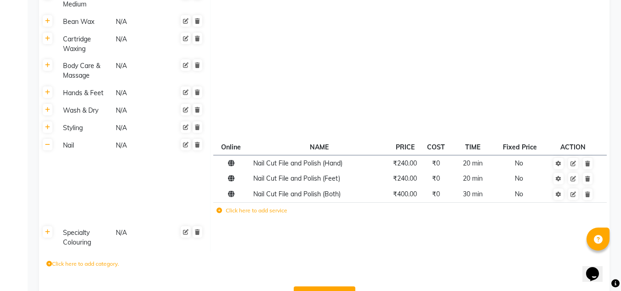
scroll to position [653, 0]
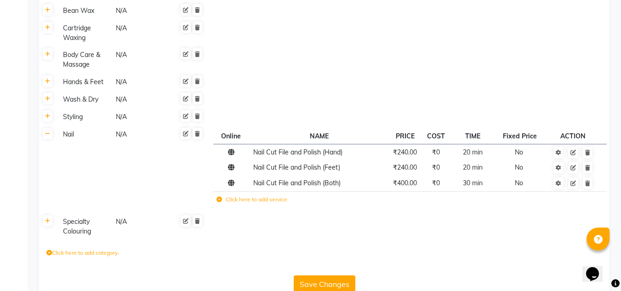
click at [324, 275] on button "Save Changes" at bounding box center [325, 283] width 62 height 17
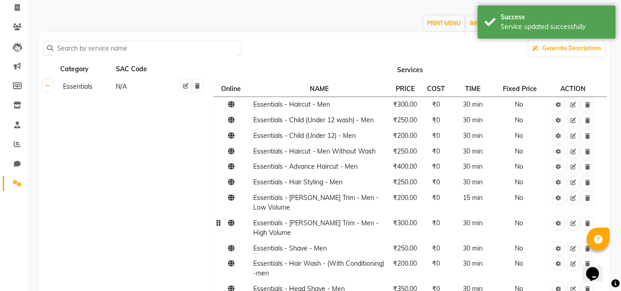
scroll to position [0, 0]
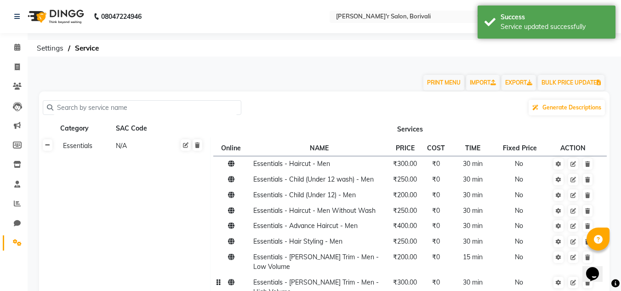
click at [49, 147] on icon at bounding box center [47, 146] width 5 height 6
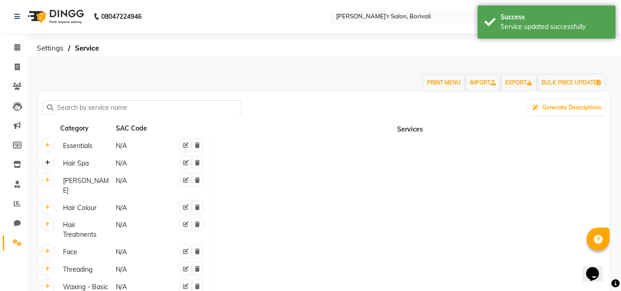
click at [46, 160] on icon at bounding box center [47, 163] width 5 height 6
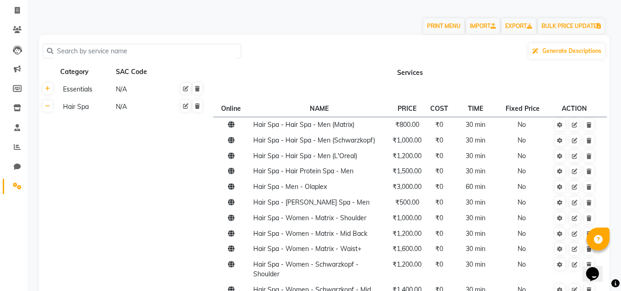
scroll to position [46, 0]
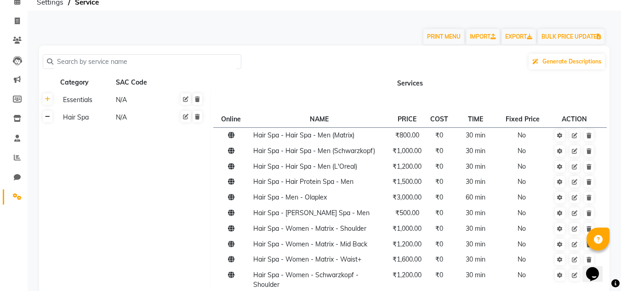
click at [49, 120] on link at bounding box center [48, 116] width 10 height 11
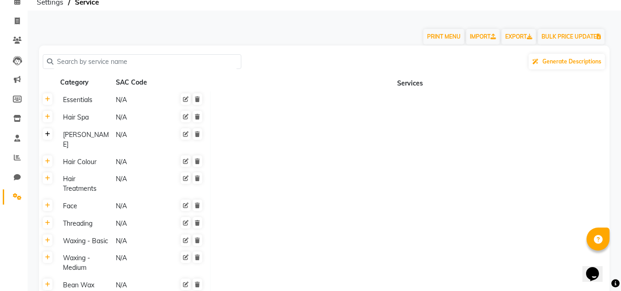
click at [50, 135] on icon at bounding box center [47, 134] width 5 height 6
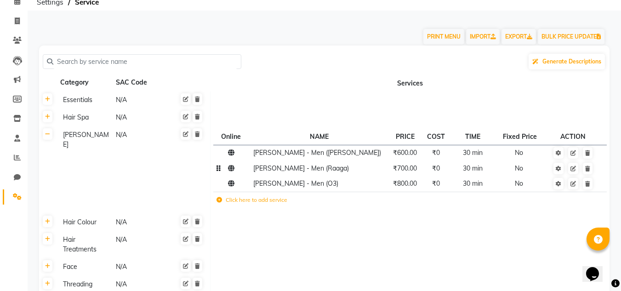
click at [314, 171] on span "[PERSON_NAME] - Men (Raaga)" at bounding box center [301, 168] width 96 height 8
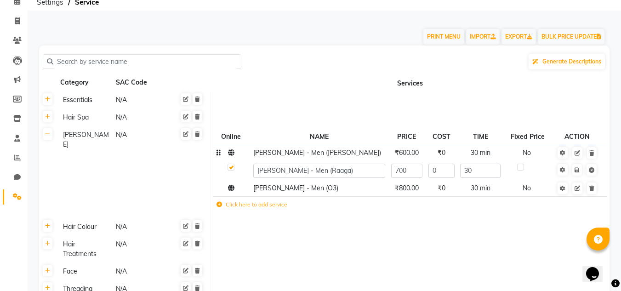
click at [319, 153] on span "[PERSON_NAME] - Men ([PERSON_NAME])" at bounding box center [317, 152] width 128 height 8
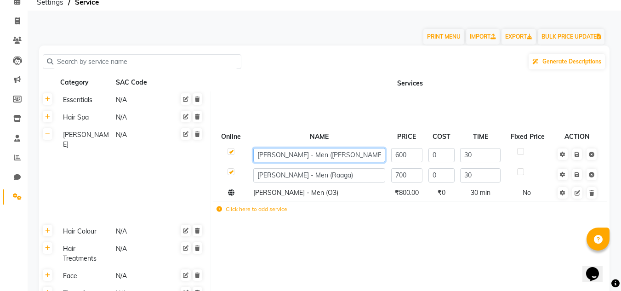
click at [323, 155] on input "[PERSON_NAME] - Men ([PERSON_NAME])" at bounding box center [319, 155] width 132 height 14
type input "[PERSON_NAME] (Ozone)"
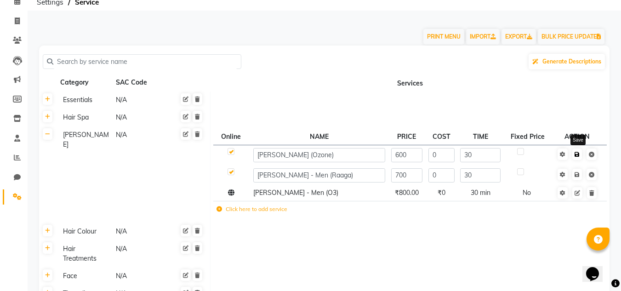
click at [578, 154] on icon at bounding box center [577, 155] width 5 height 6
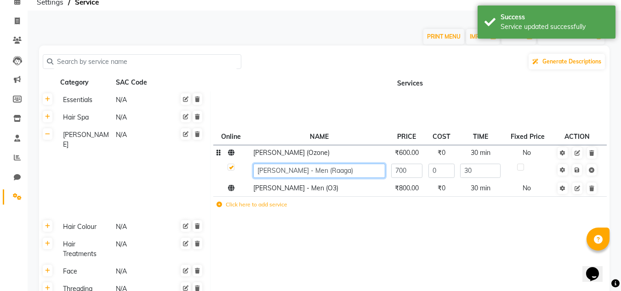
click at [316, 170] on input "[PERSON_NAME] - Men (Raaga)" at bounding box center [319, 171] width 132 height 14
click at [325, 170] on input "[PERSON_NAME] - Men (Raaga)" at bounding box center [319, 171] width 132 height 14
type input "[PERSON_NAME] (Raaga)"
click at [576, 169] on link at bounding box center [577, 169] width 10 height 11
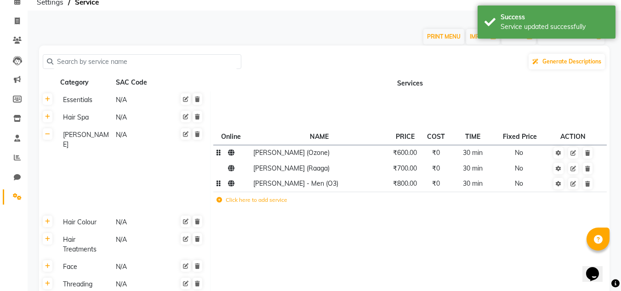
click at [309, 188] on span "[PERSON_NAME] - Men (O3)" at bounding box center [295, 183] width 85 height 8
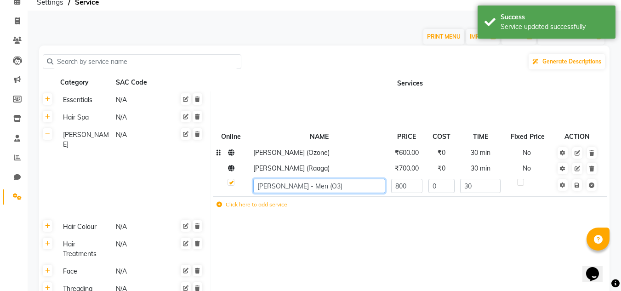
click at [321, 183] on input "[PERSON_NAME] - Men (O3)" at bounding box center [319, 186] width 132 height 14
click at [322, 185] on input "[PERSON_NAME] - Men (O3)" at bounding box center [319, 186] width 132 height 14
click at [310, 186] on input "[PERSON_NAME] n (O3)" at bounding box center [319, 186] width 132 height 14
type input "[PERSON_NAME] (O3)"
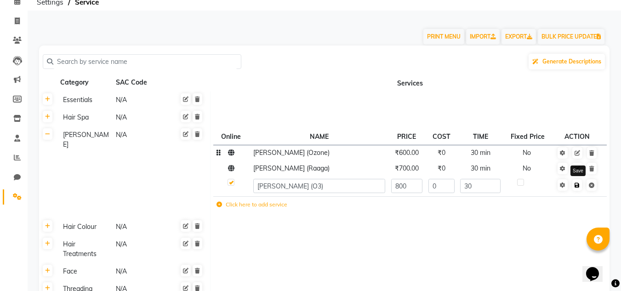
click at [577, 185] on link at bounding box center [577, 184] width 10 height 11
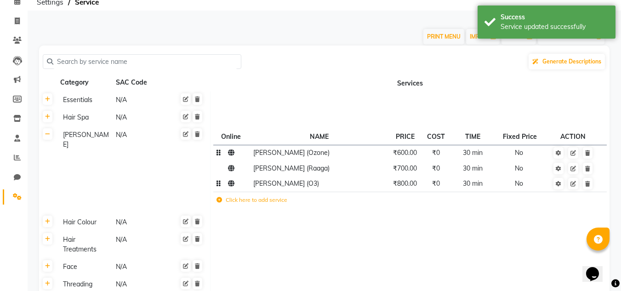
click at [331, 234] on td at bounding box center [409, 244] width 399 height 27
click at [50, 134] on icon at bounding box center [47, 134] width 5 height 6
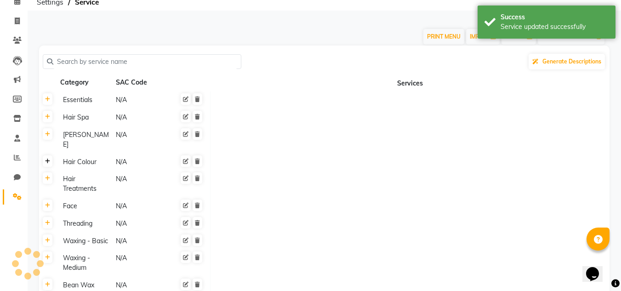
click at [49, 155] on link at bounding box center [48, 160] width 10 height 11
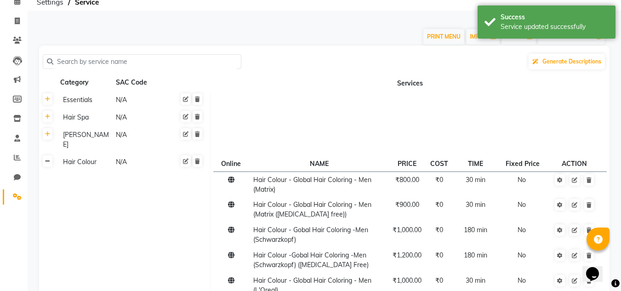
click at [49, 155] on link at bounding box center [48, 160] width 10 height 11
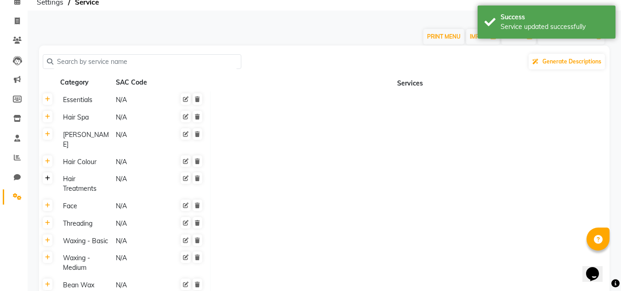
click at [47, 176] on icon at bounding box center [47, 179] width 5 height 6
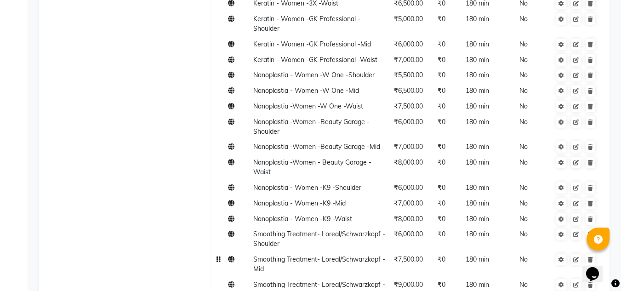
scroll to position [1103, 0]
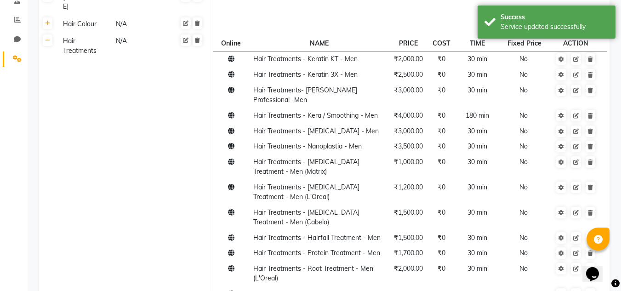
scroll to position [0, 0]
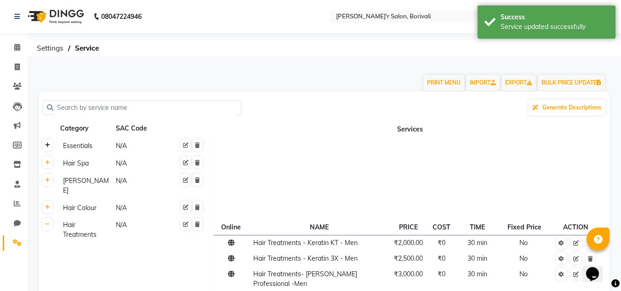
click at [49, 147] on icon at bounding box center [47, 146] width 5 height 6
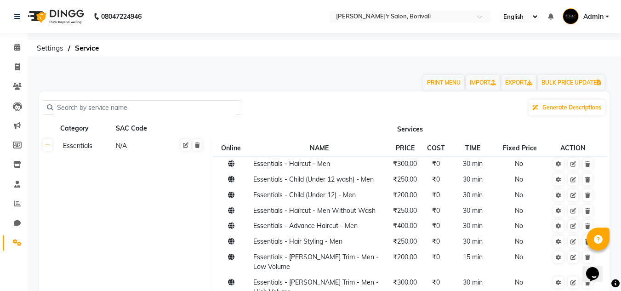
click at [98, 105] on input "text" at bounding box center [145, 108] width 184 height 14
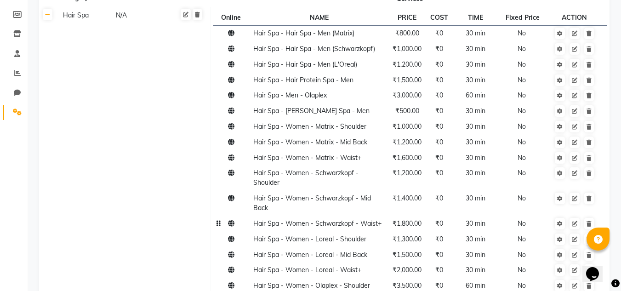
scroll to position [138, 0]
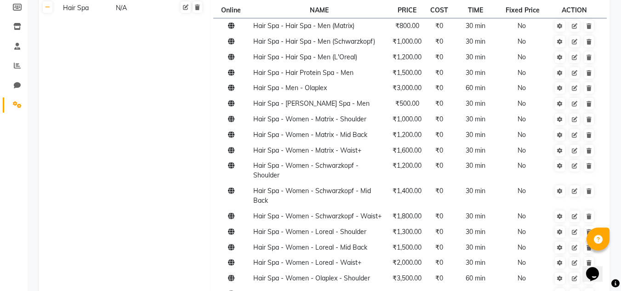
type input "spa"
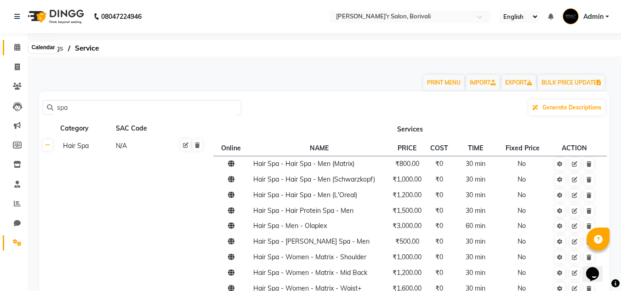
click at [17, 46] on icon at bounding box center [17, 47] width 6 height 7
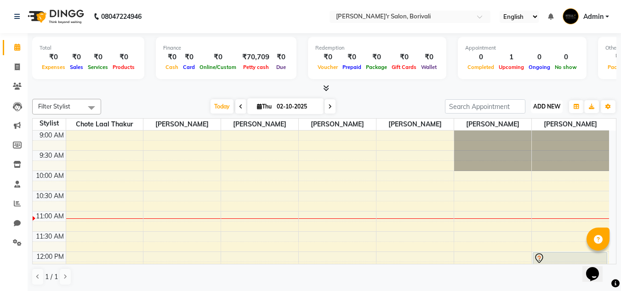
click at [537, 106] on span "ADD NEW" at bounding box center [546, 106] width 27 height 7
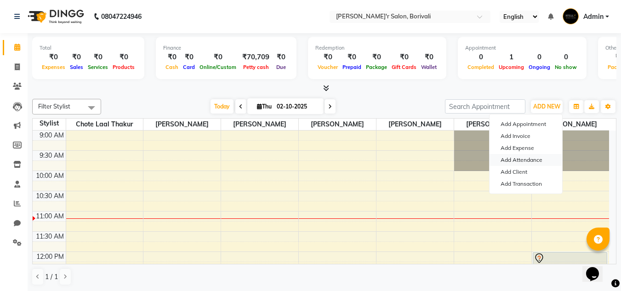
click at [516, 157] on link "Add Attendance" at bounding box center [526, 160] width 73 height 12
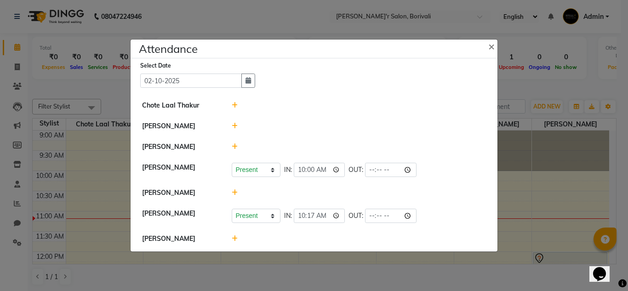
click at [233, 122] on span at bounding box center [235, 126] width 6 height 8
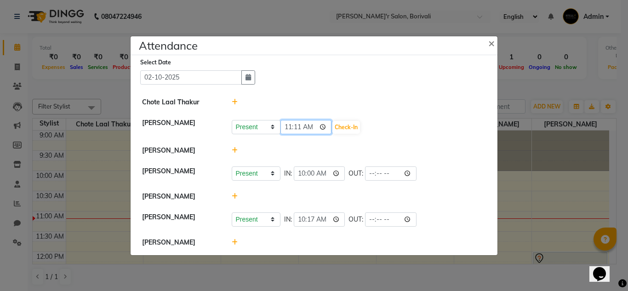
click at [298, 126] on input "11:11" at bounding box center [305, 127] width 51 height 14
type input "11:05"
click at [332, 126] on button "Check-In" at bounding box center [346, 127] width 28 height 13
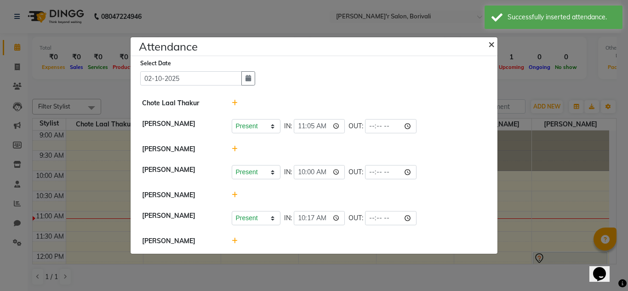
click at [491, 40] on span "×" at bounding box center [491, 44] width 6 height 14
